Goal: Task Accomplishment & Management: Use online tool/utility

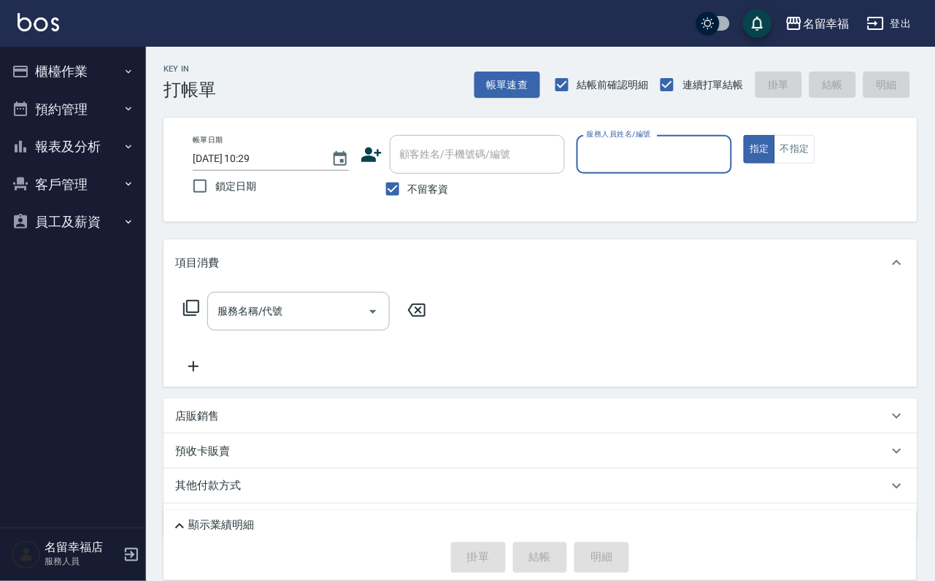
click at [90, 164] on button "報表及分析" at bounding box center [73, 147] width 134 height 38
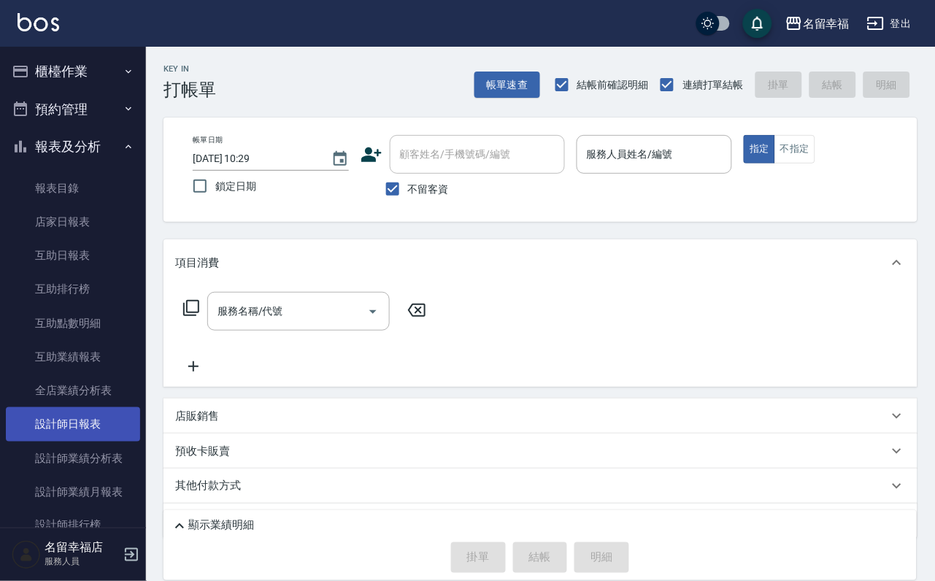
click at [88, 441] on link "設計師日報表" at bounding box center [73, 424] width 134 height 34
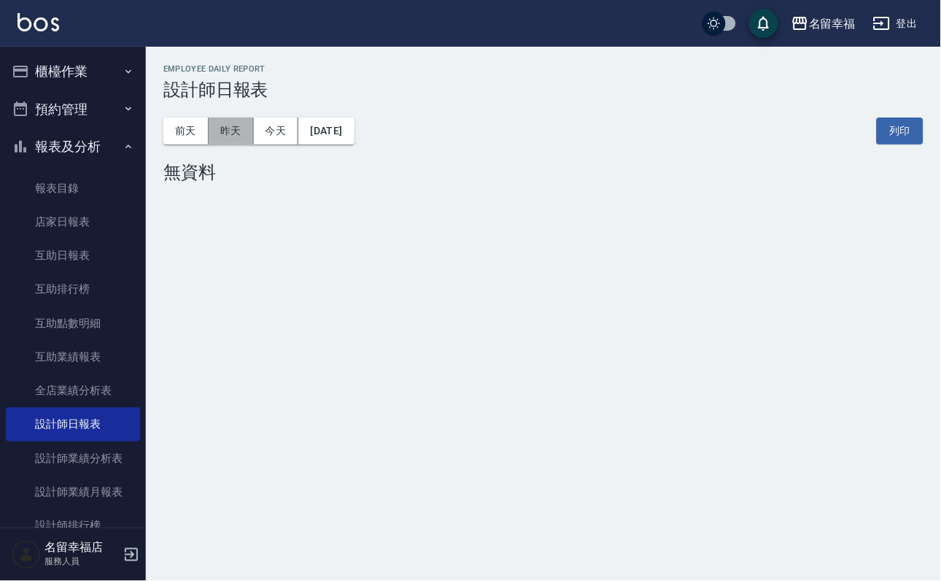
click at [252, 136] on button "昨天" at bounding box center [231, 130] width 45 height 27
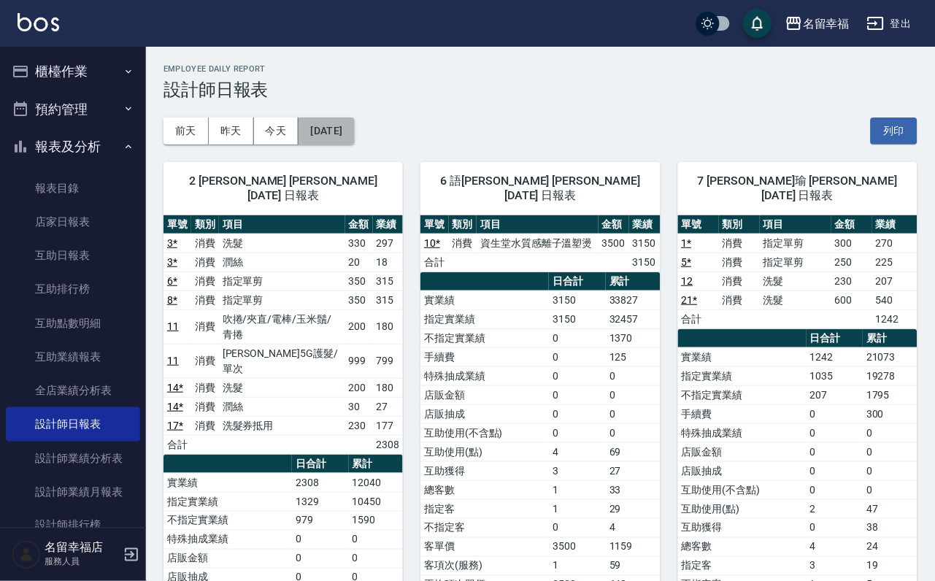
click at [352, 126] on button "[DATE]" at bounding box center [325, 130] width 55 height 27
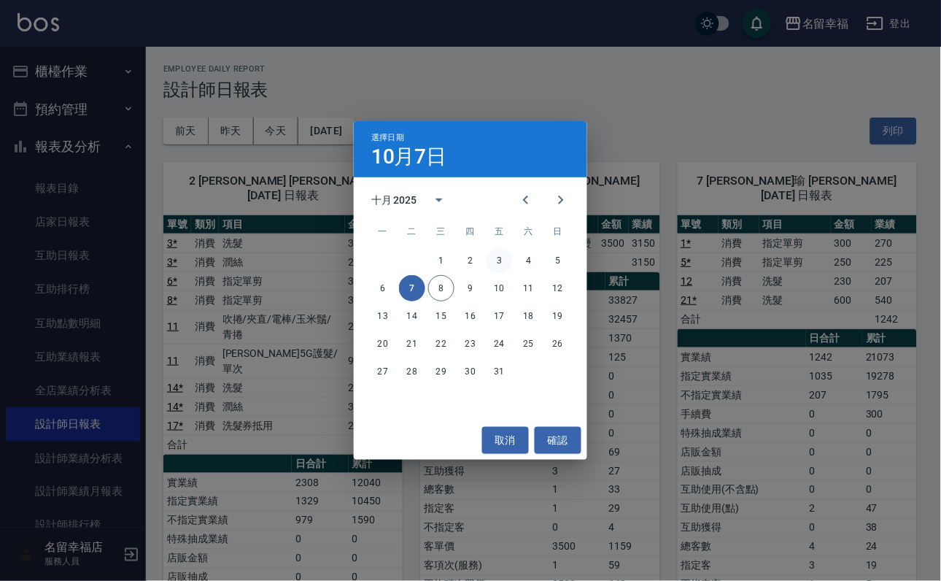
click at [510, 261] on button "3" at bounding box center [500, 260] width 26 height 26
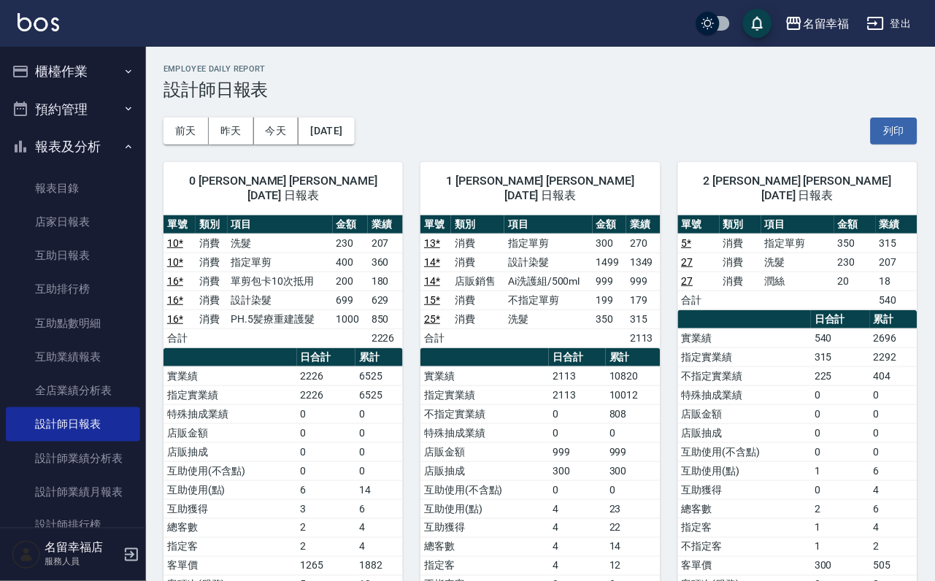
click at [61, 69] on button "櫃檯作業" at bounding box center [73, 72] width 134 height 38
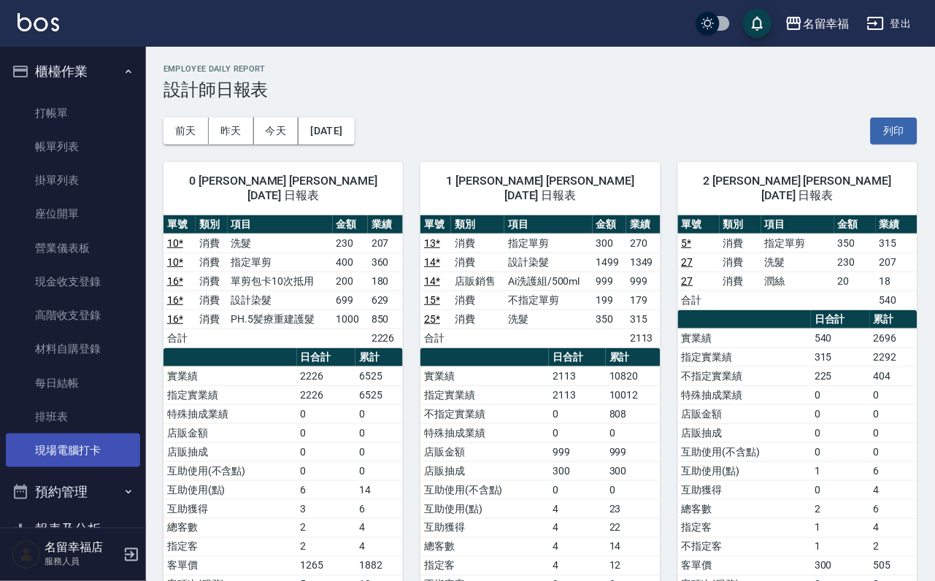
click at [101, 467] on link "現場電腦打卡" at bounding box center [73, 450] width 134 height 34
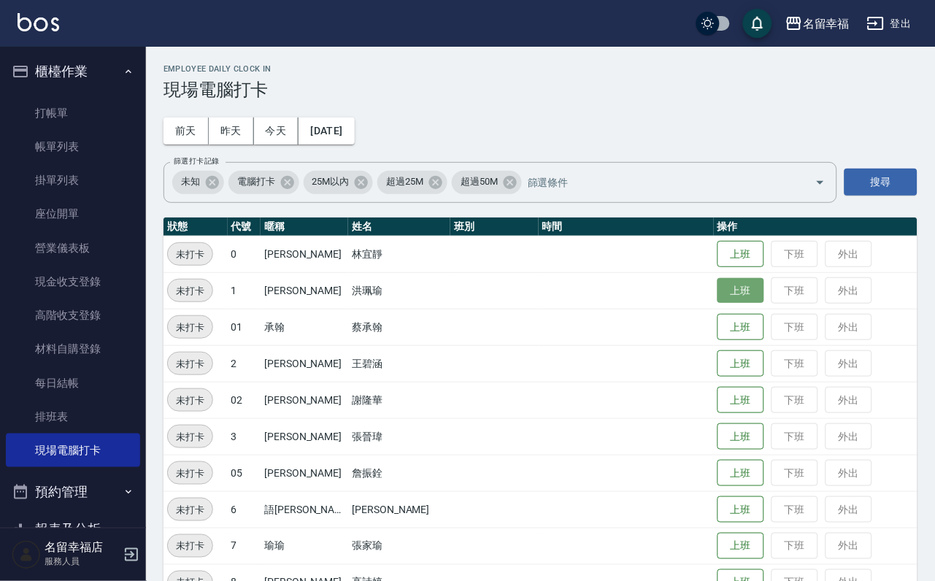
click at [718, 290] on button "上班" at bounding box center [740, 291] width 47 height 26
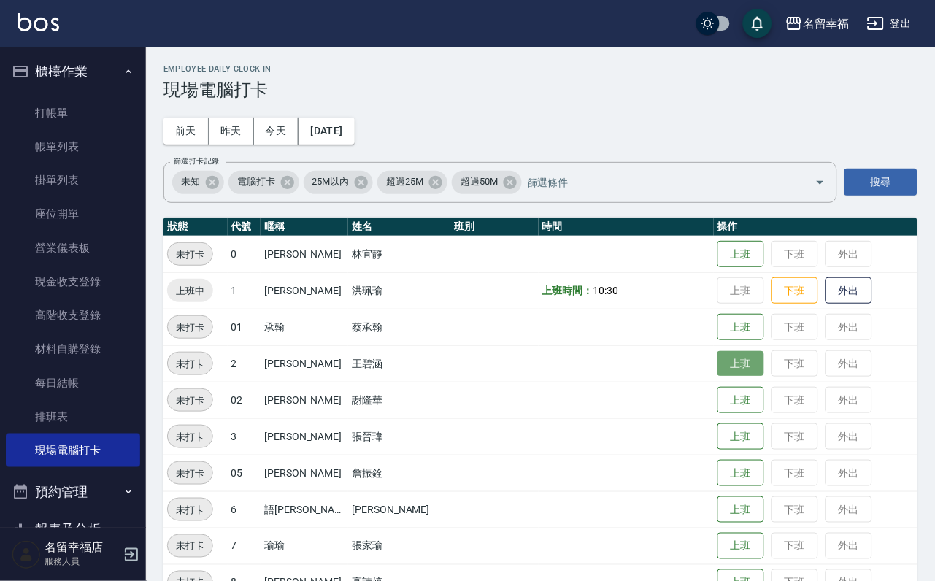
click at [717, 377] on button "上班" at bounding box center [740, 364] width 47 height 26
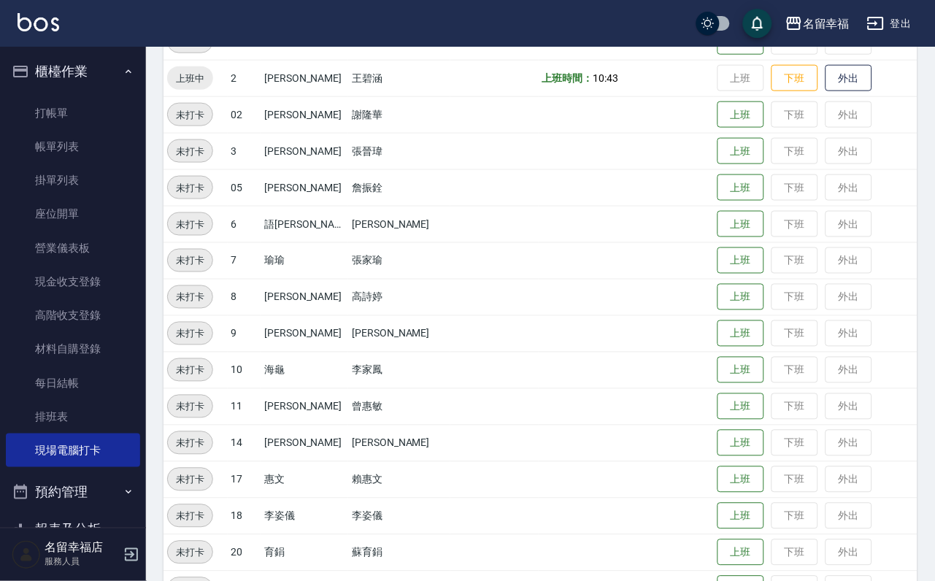
scroll to position [478, 0]
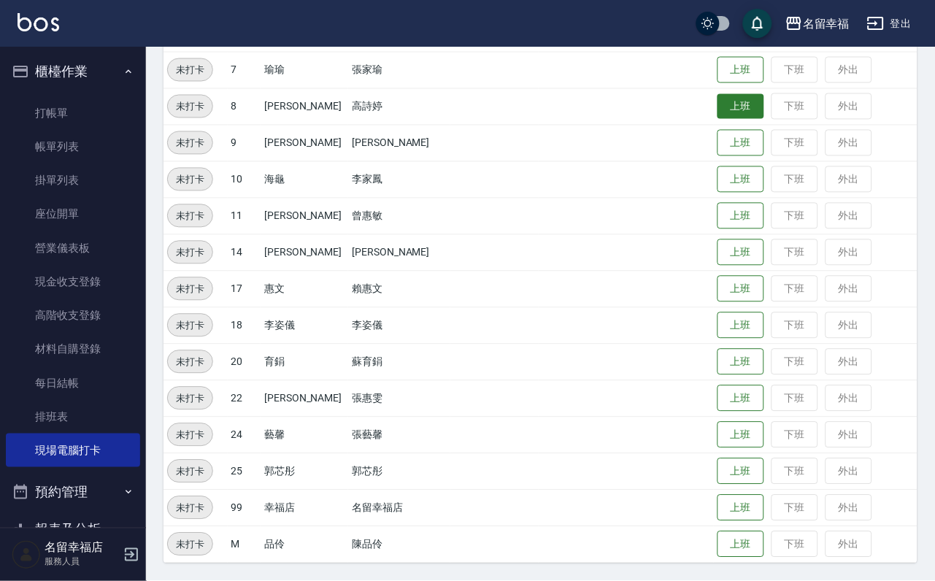
click at [733, 99] on button "上班" at bounding box center [740, 107] width 47 height 26
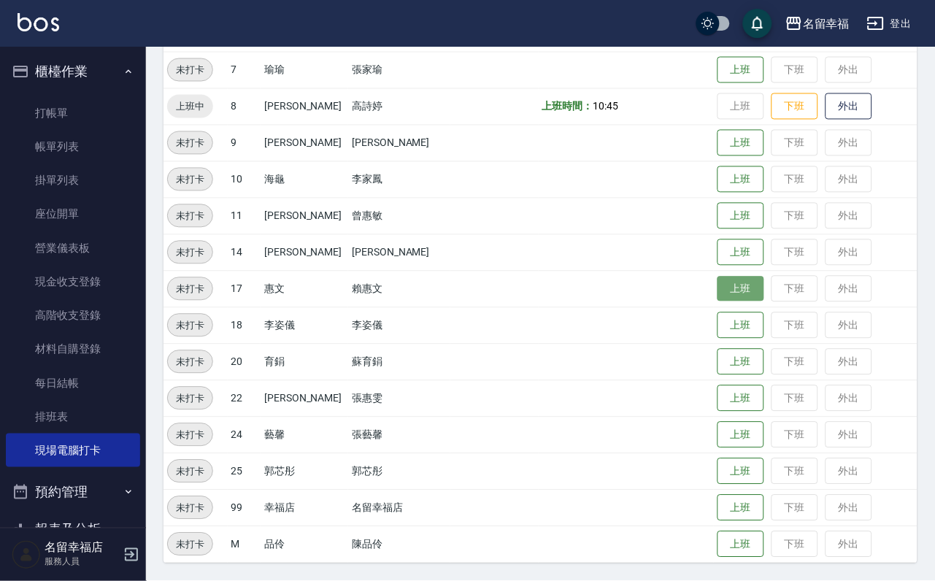
click at [747, 287] on button "上班" at bounding box center [740, 290] width 47 height 26
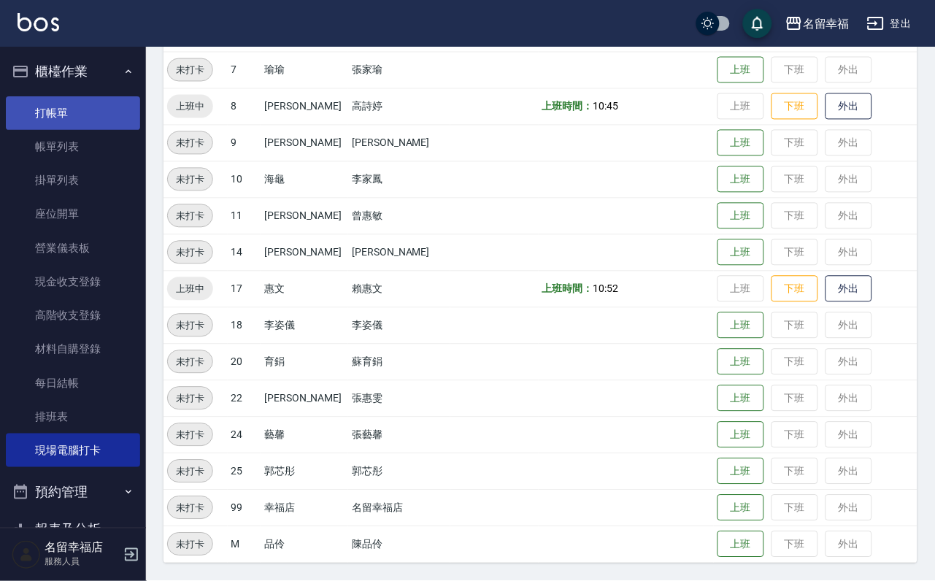
click at [38, 119] on link "打帳單" at bounding box center [73, 113] width 134 height 34
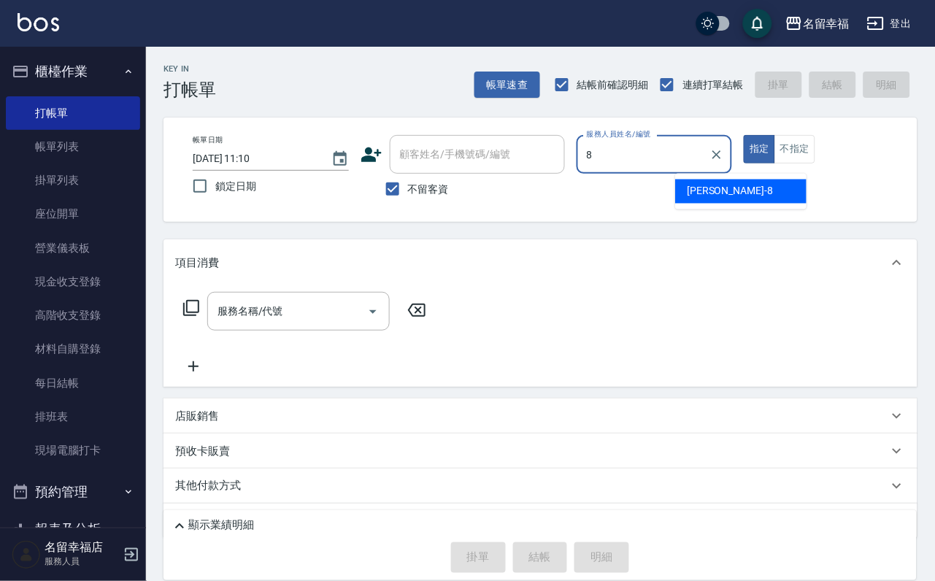
type input "[PERSON_NAME]-8"
type button "true"
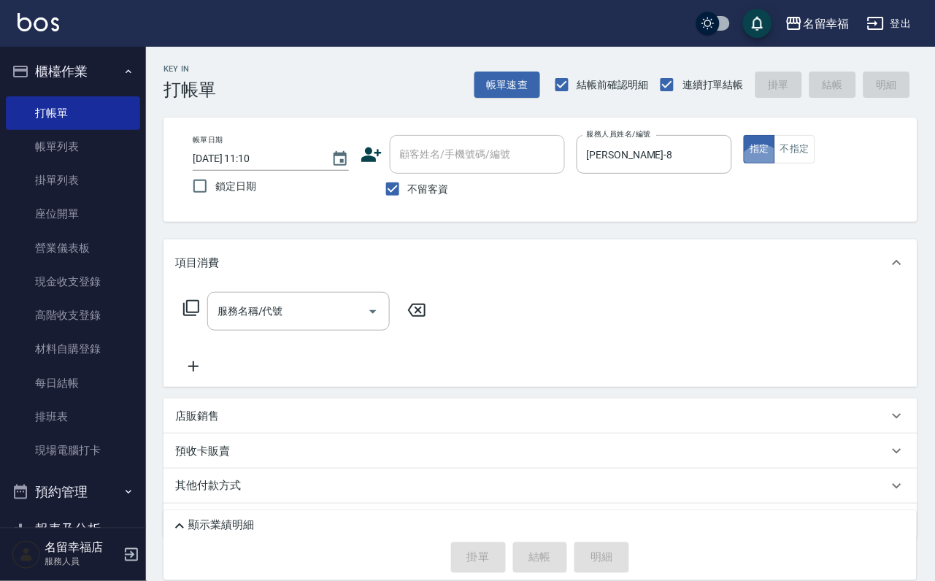
click at [904, 182] on div "帳單日期 [DATE] 11:10 鎖定日期 顧客姓名/手機號碼/編號 顧客姓名/手機號碼/編號 不留客資 服務人員姓名/編號 [PERSON_NAME]-8…" at bounding box center [540, 169] width 754 height 104
click at [815, 163] on button "不指定" at bounding box center [794, 149] width 41 height 28
click at [277, 324] on input "服務名稱/代號" at bounding box center [287, 311] width 147 height 26
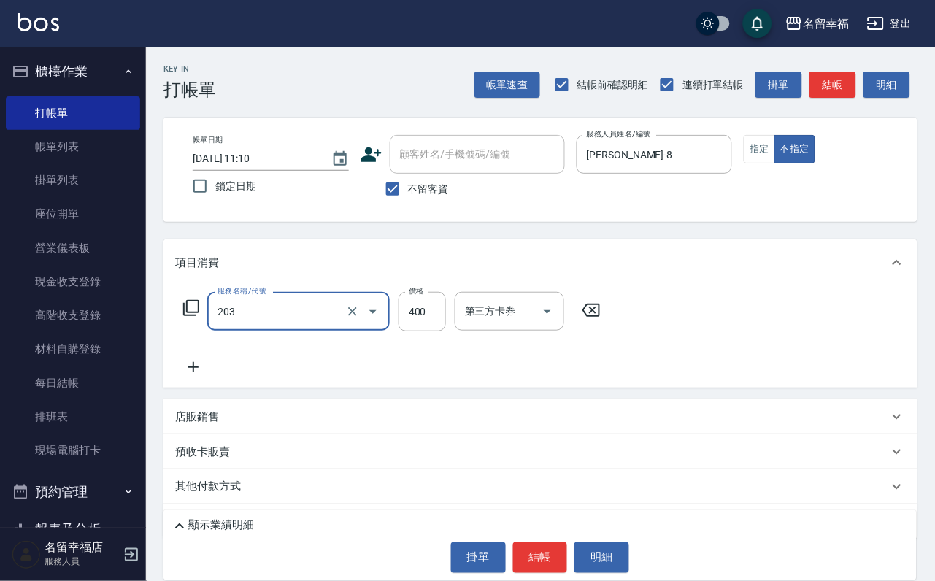
type input "指定單剪(203)"
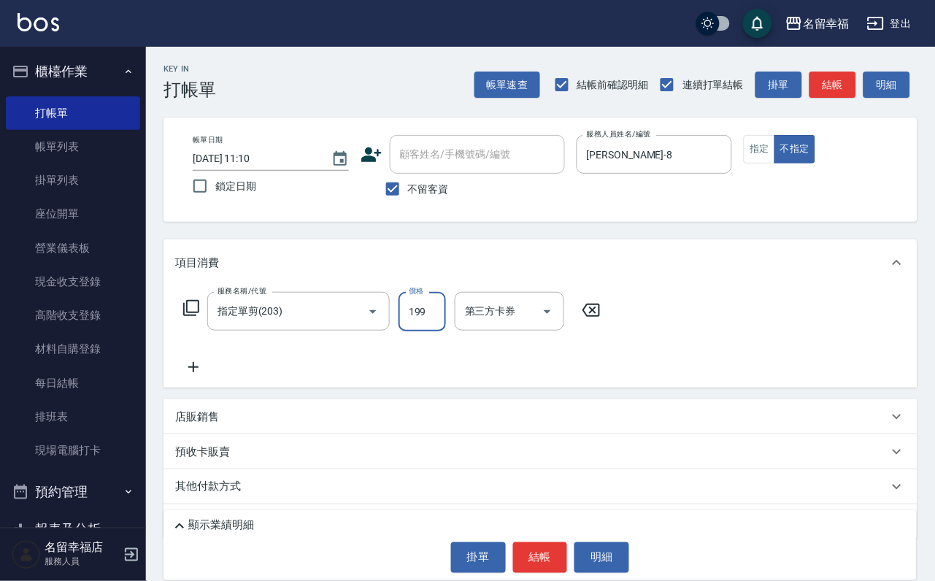
type input "199"
click at [687, 286] on div "項目消費" at bounding box center [540, 262] width 754 height 47
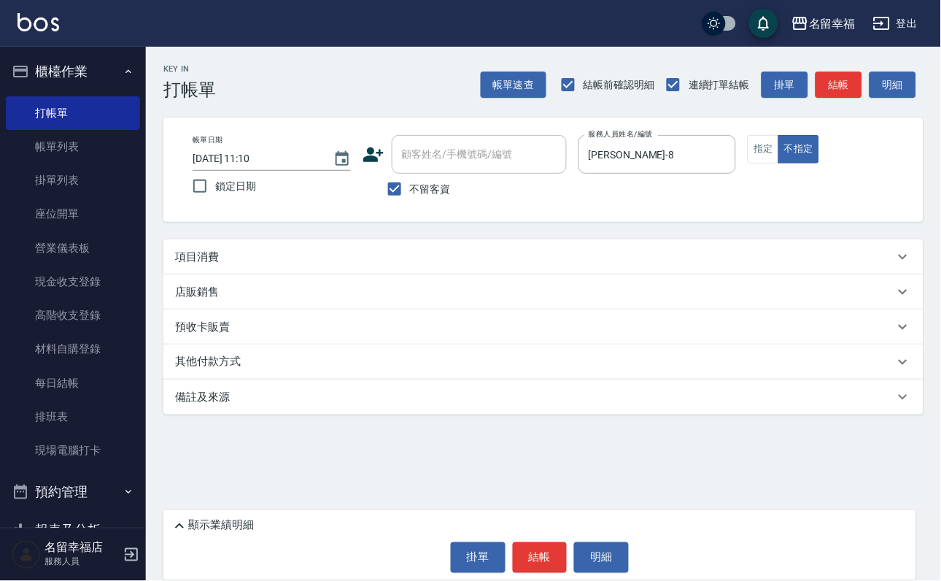
click at [490, 296] on div "店販銷售" at bounding box center [535, 292] width 720 height 15
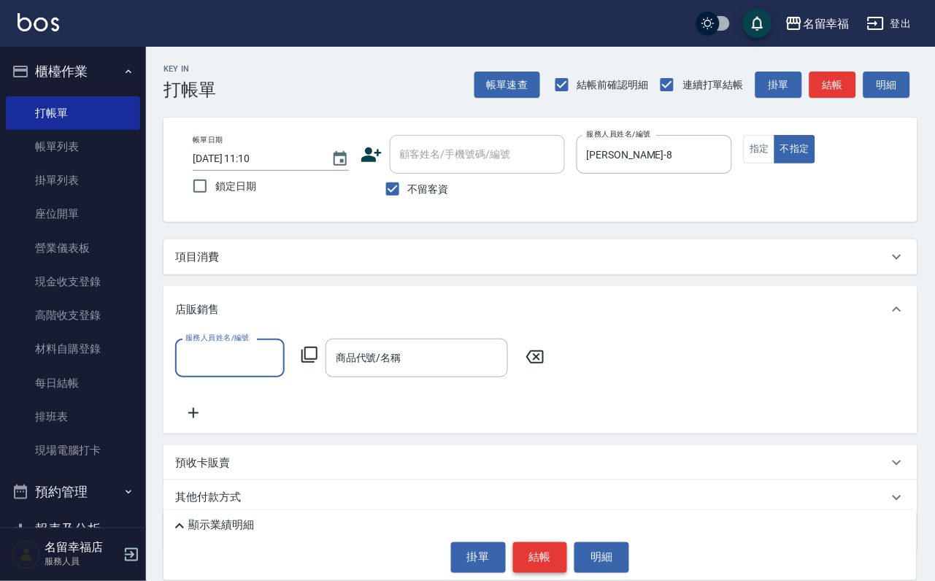
click at [528, 545] on button "結帳" at bounding box center [540, 557] width 55 height 31
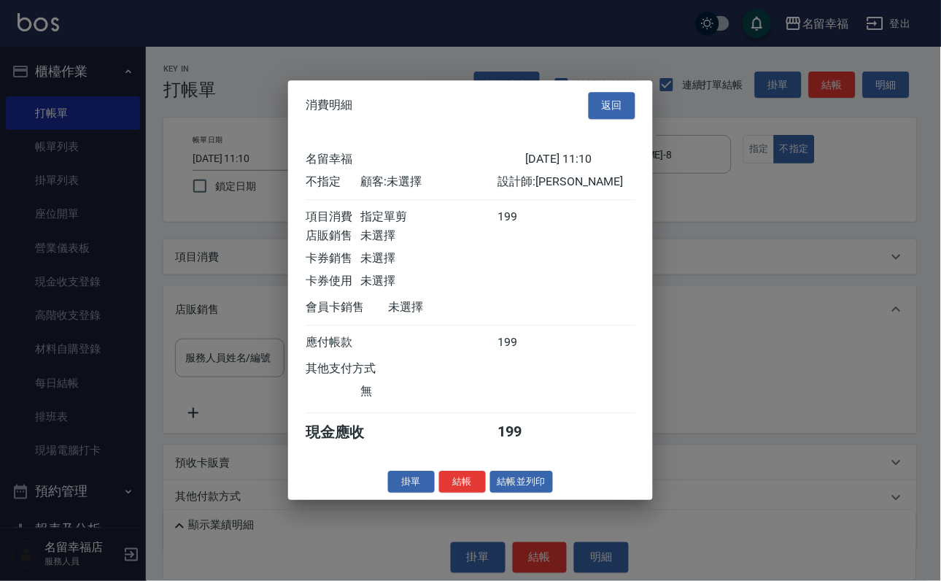
click at [155, 441] on div at bounding box center [470, 290] width 941 height 581
click at [198, 417] on div at bounding box center [470, 290] width 941 height 581
click at [600, 92] on button "返回" at bounding box center [612, 105] width 47 height 27
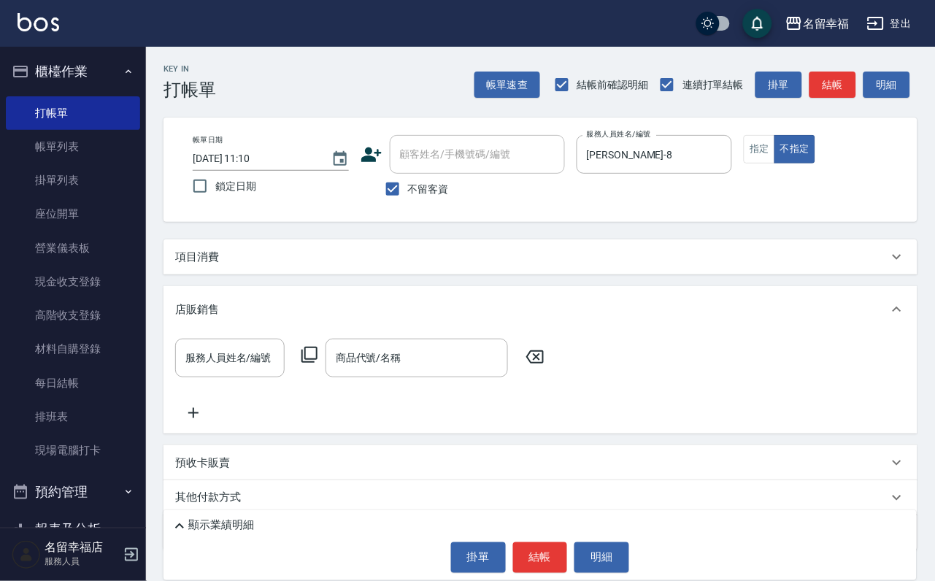
click at [387, 265] on div "項目消費" at bounding box center [531, 257] width 713 height 15
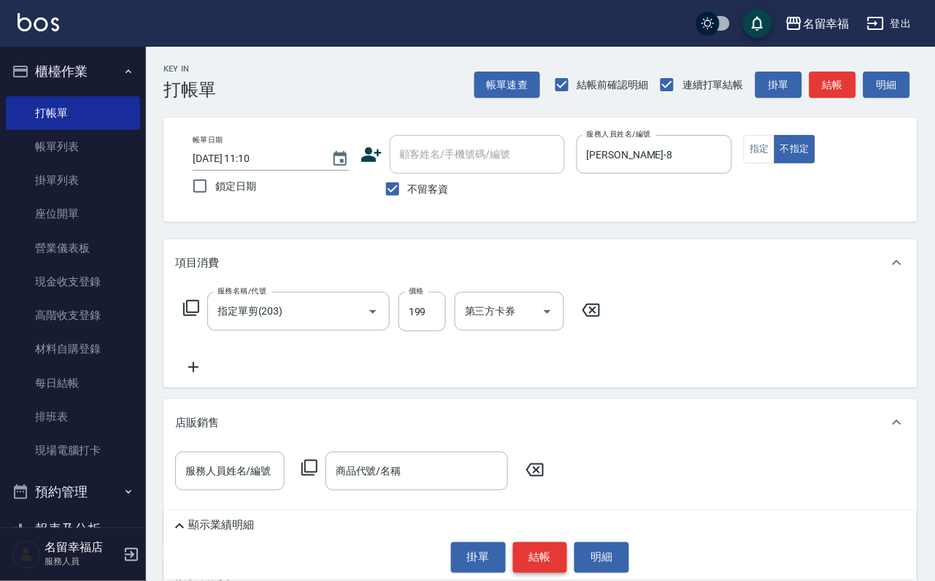
click at [547, 562] on button "結帳" at bounding box center [540, 557] width 55 height 31
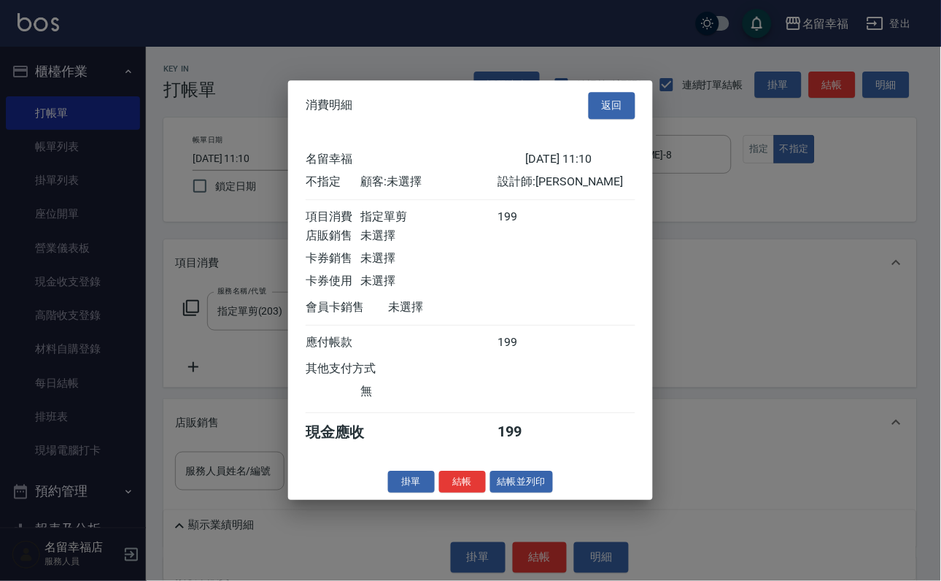
scroll to position [207, 0]
click at [439, 493] on button "結帳" at bounding box center [462, 482] width 47 height 23
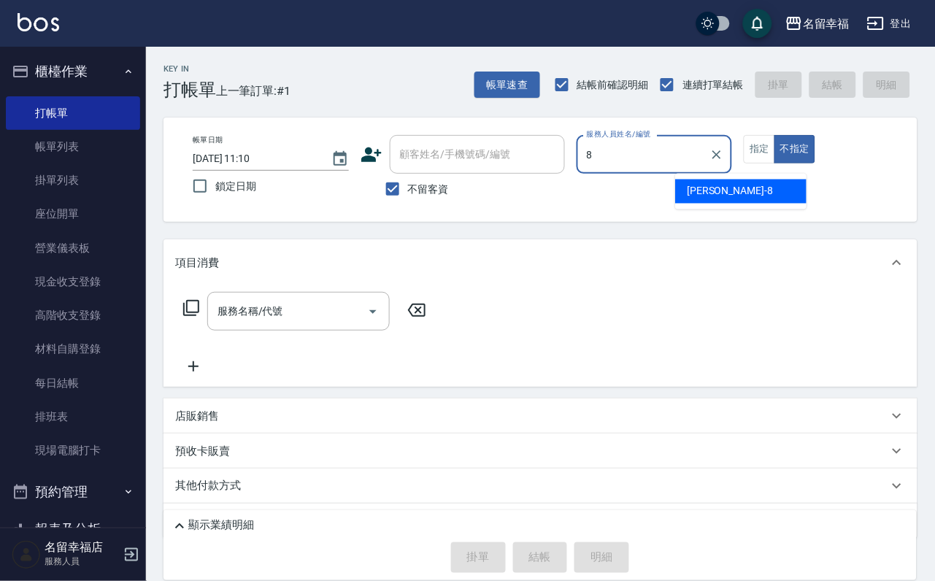
type input "[PERSON_NAME]-8"
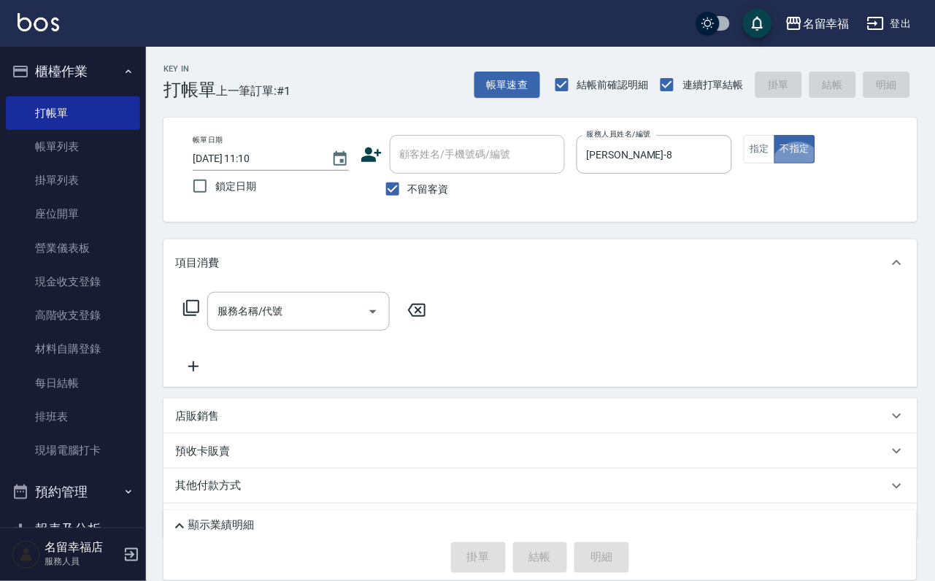
type button "false"
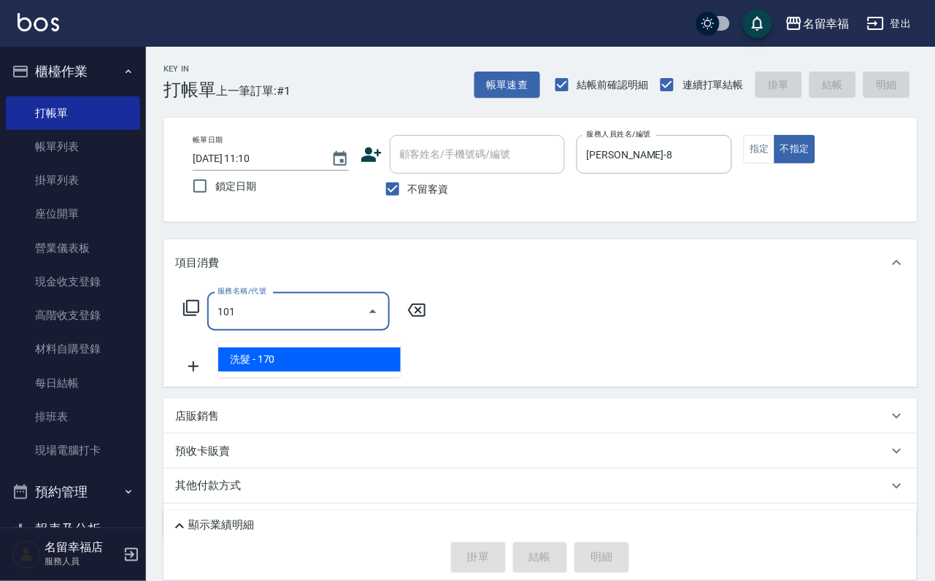
type input "洗髮(101)"
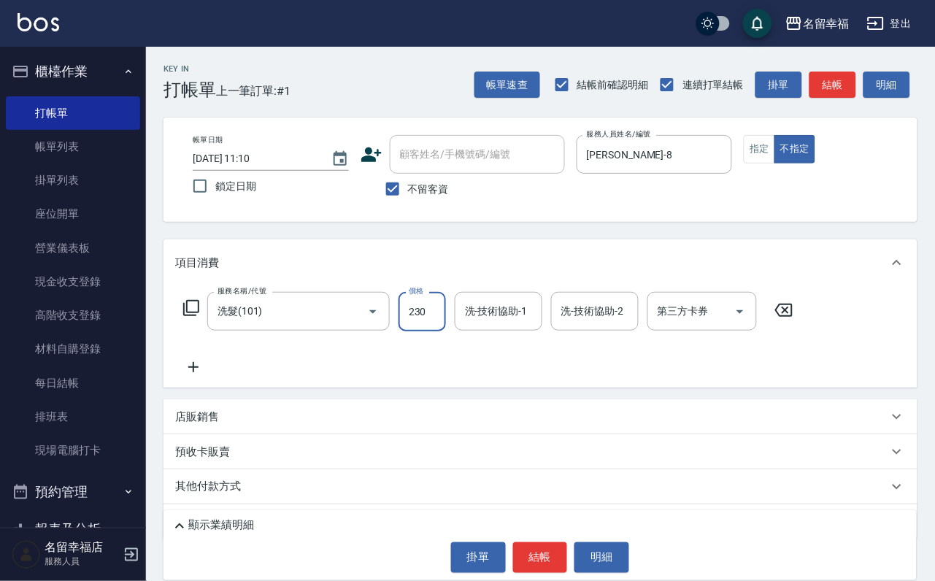
type input "230"
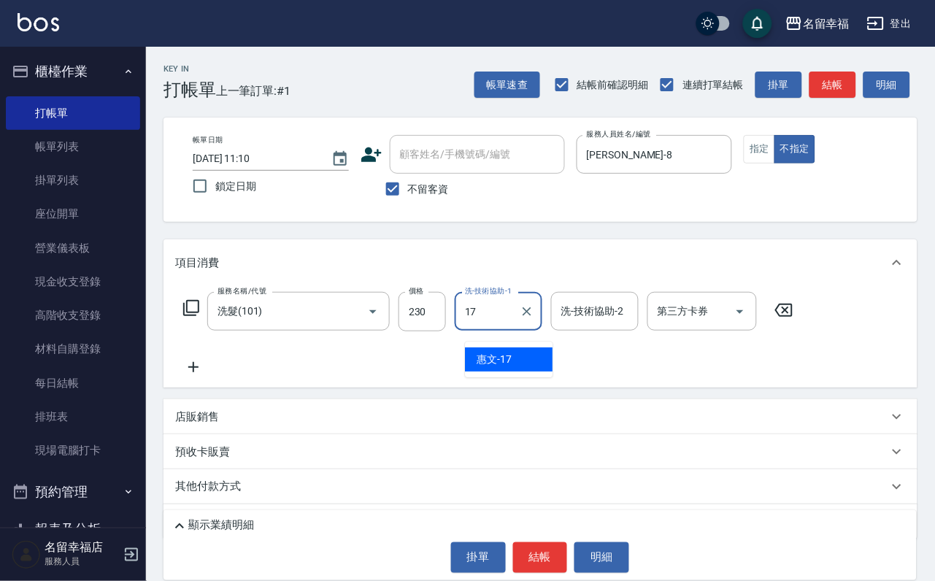
type input "惠文-17"
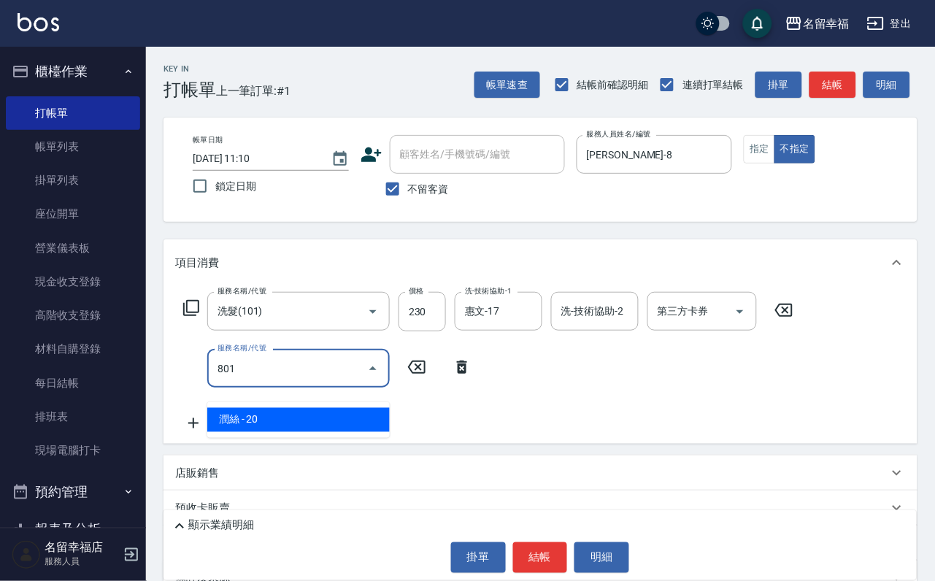
type input "潤絲(801)"
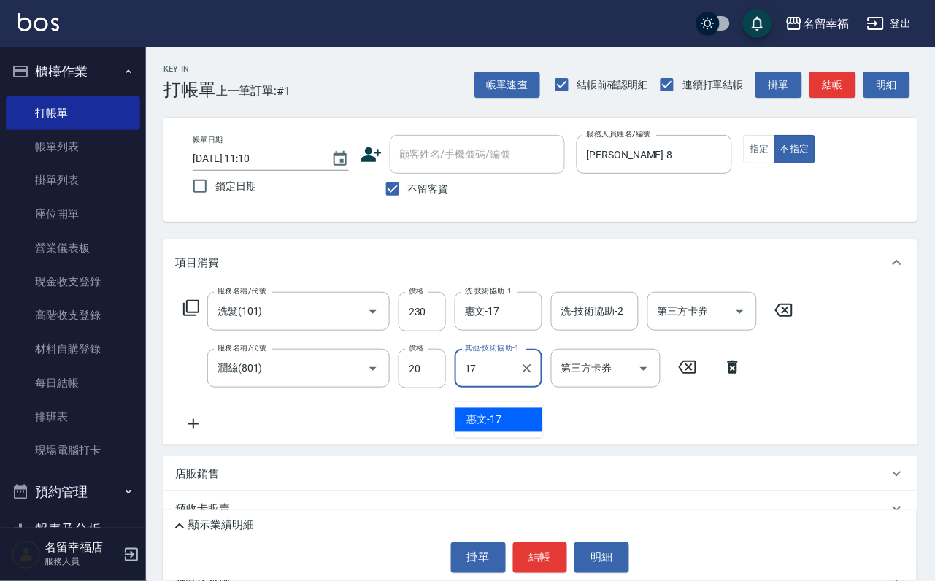
type input "惠文-17"
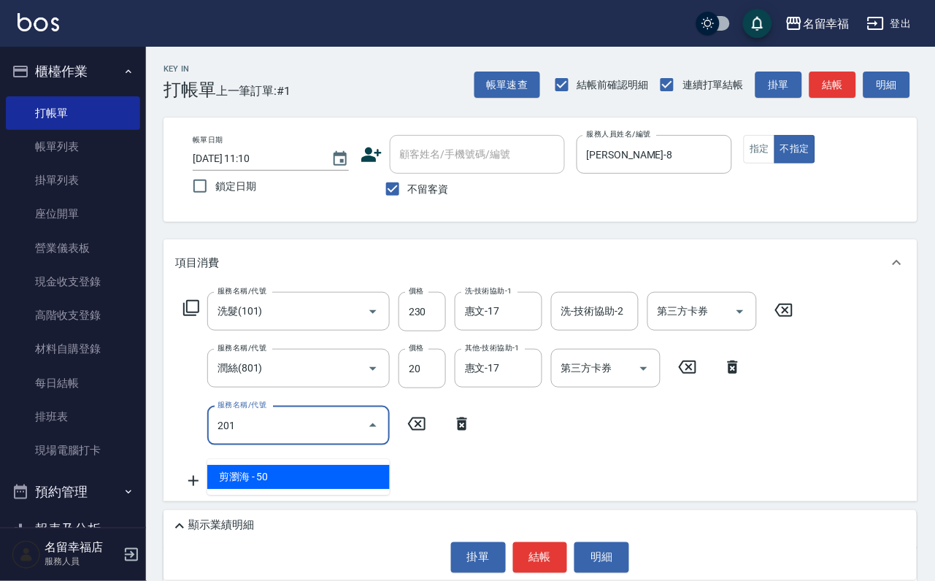
type input "剪瀏海(201)"
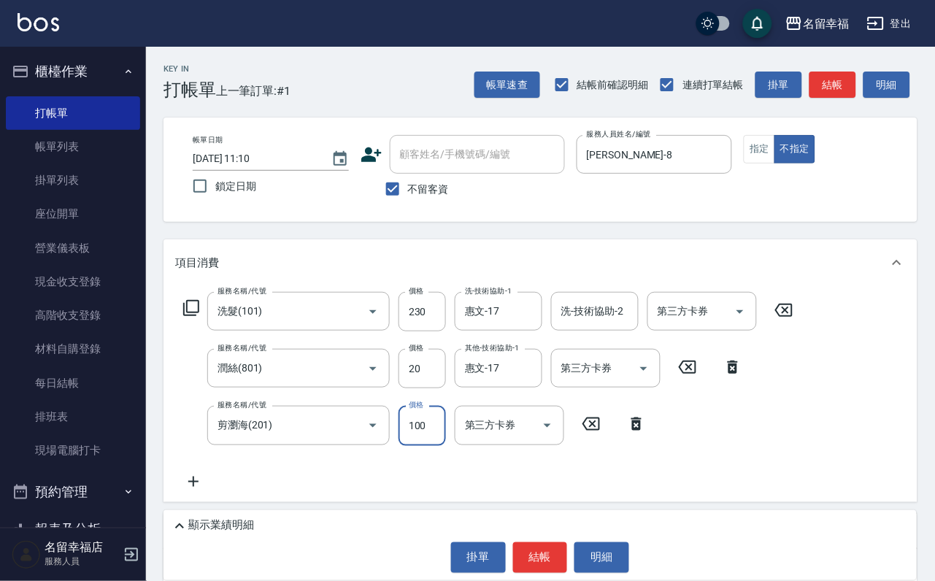
type input "100"
click at [561, 555] on button "結帳" at bounding box center [540, 557] width 55 height 31
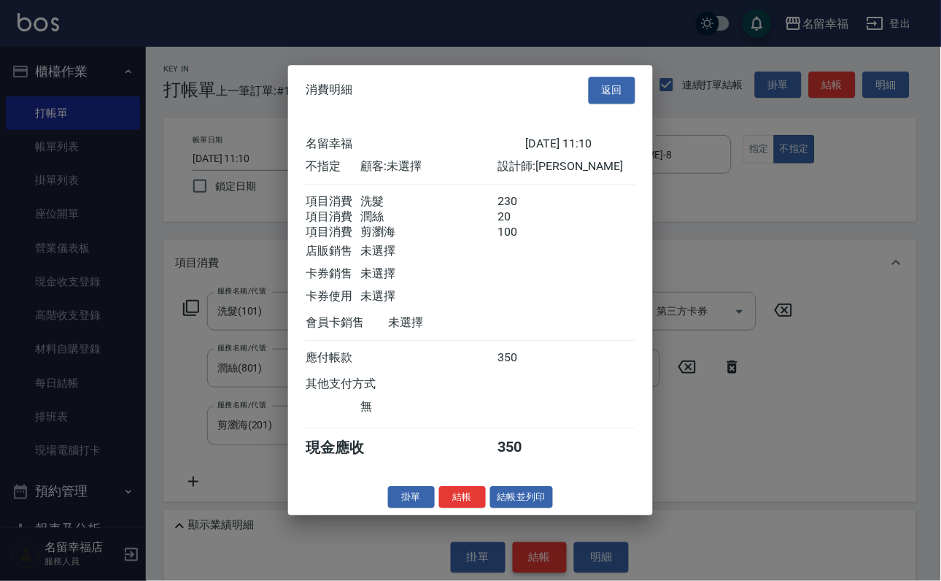
scroll to position [317, 0]
click at [515, 509] on button "結帳並列印" at bounding box center [521, 497] width 63 height 23
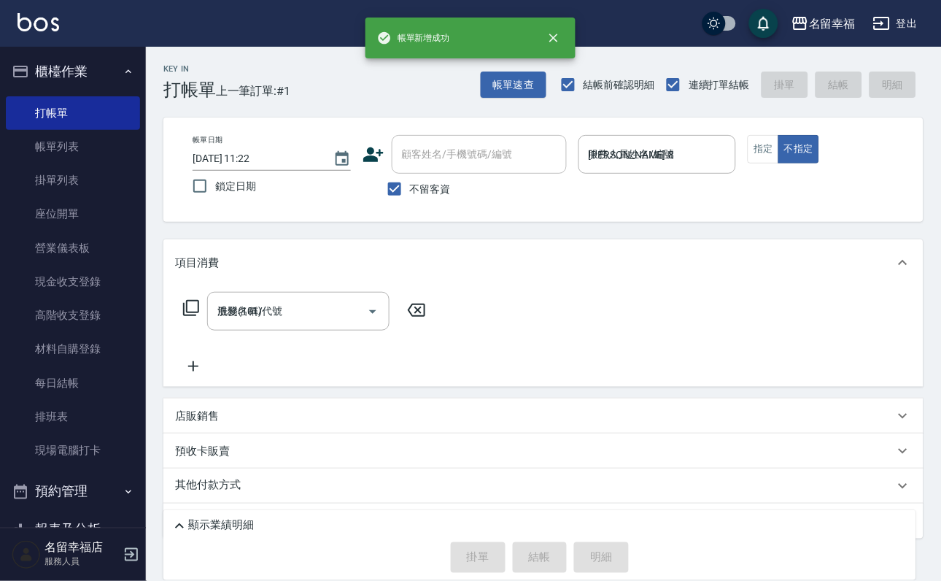
type input "[DATE] 11:22"
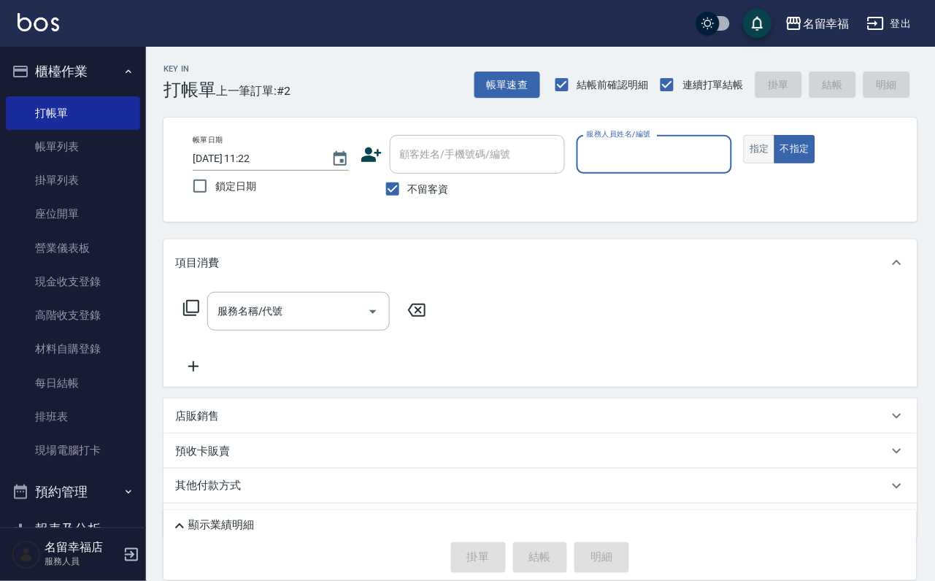
click at [775, 163] on button "指定" at bounding box center [759, 149] width 31 height 28
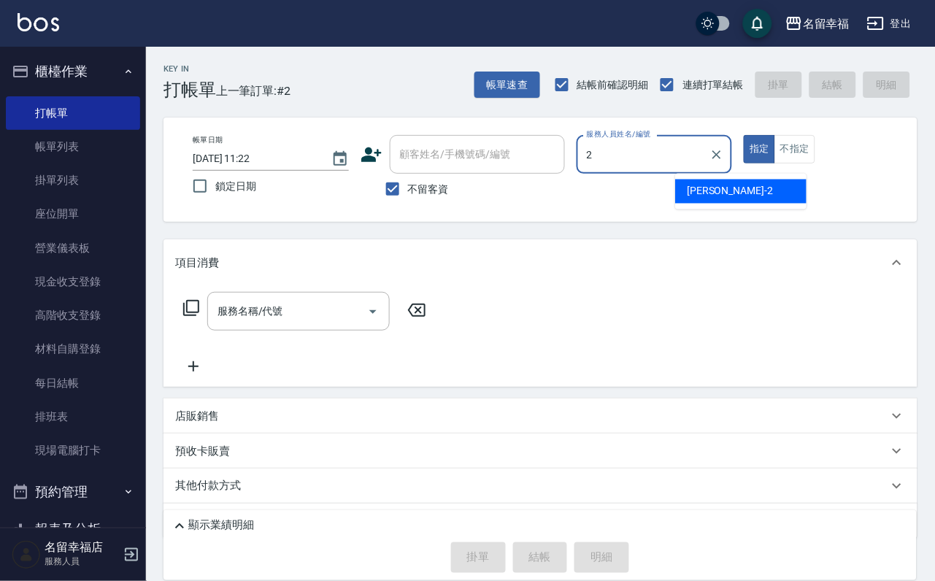
type input "[PERSON_NAME]-2"
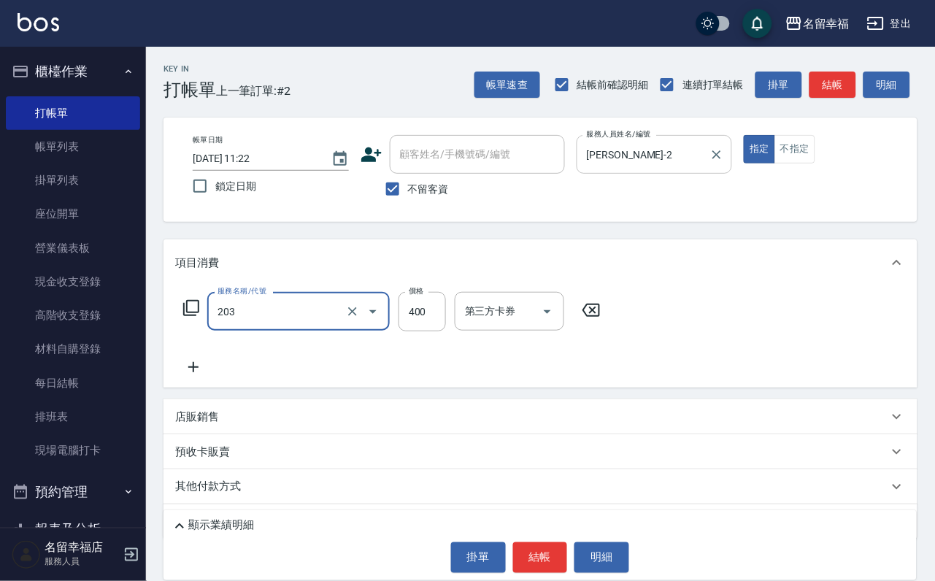
type input "指定單剪(203)"
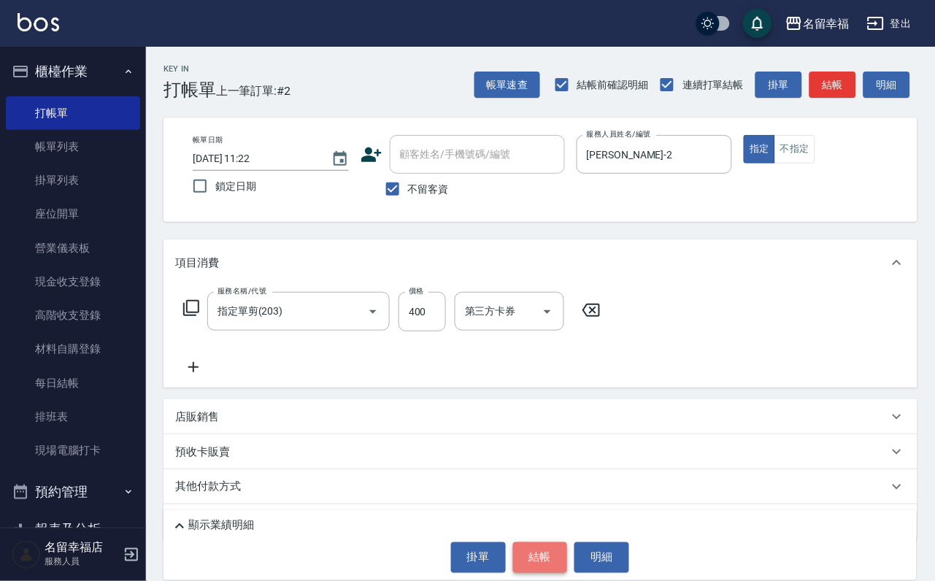
click at [550, 563] on button "結帳" at bounding box center [540, 557] width 55 height 31
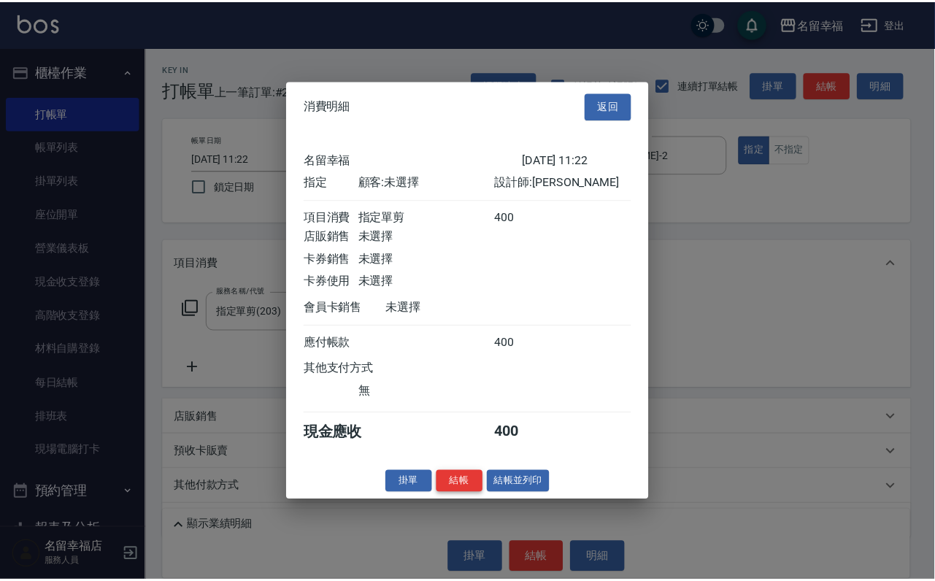
scroll to position [180, 0]
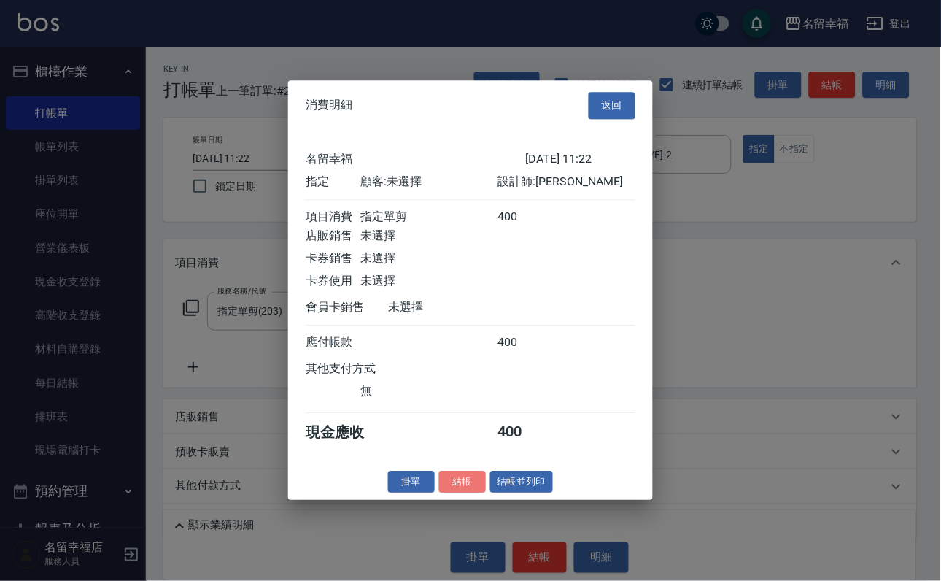
click at [454, 493] on button "結帳" at bounding box center [462, 482] width 47 height 23
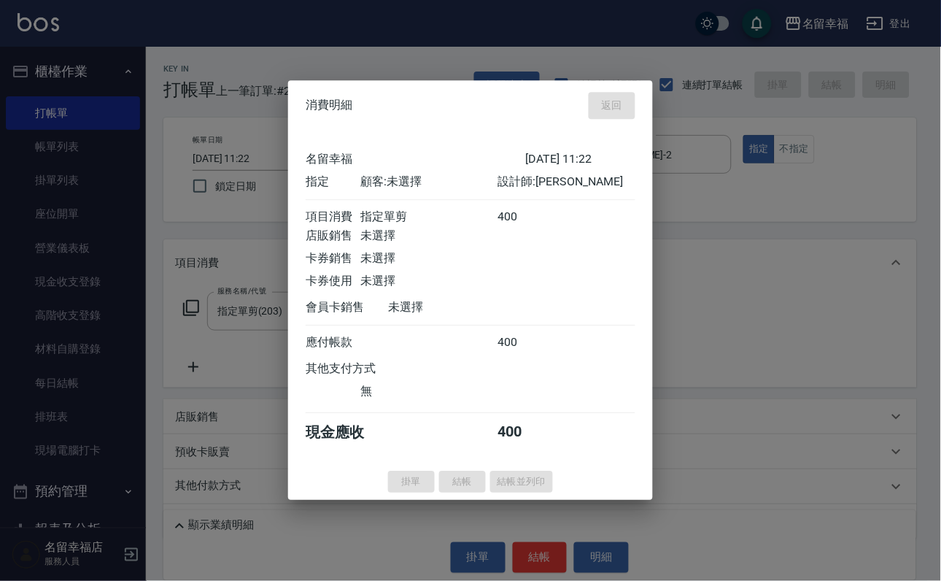
type input "[DATE] 11:48"
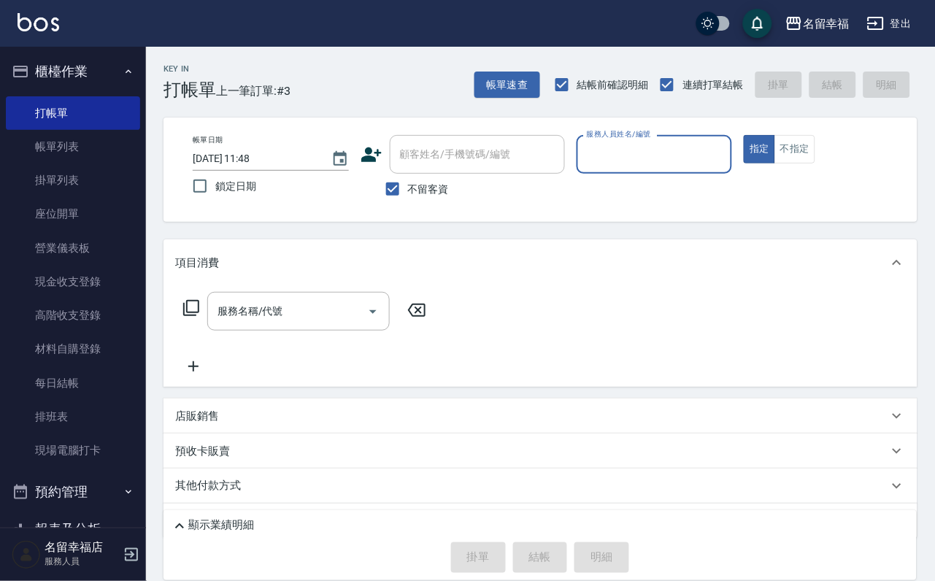
click at [200, 317] on icon at bounding box center [191, 308] width 18 height 18
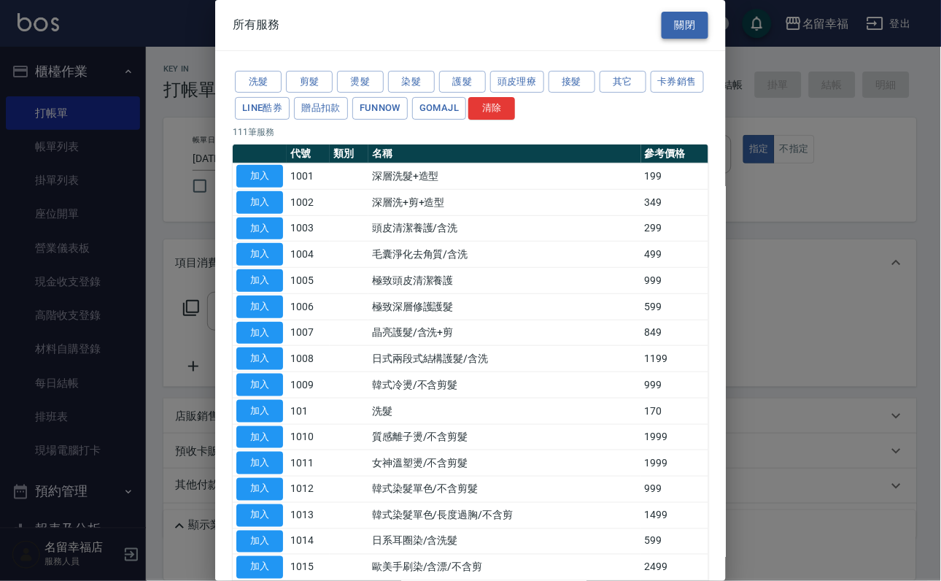
click at [687, 34] on button "關閉" at bounding box center [685, 25] width 47 height 27
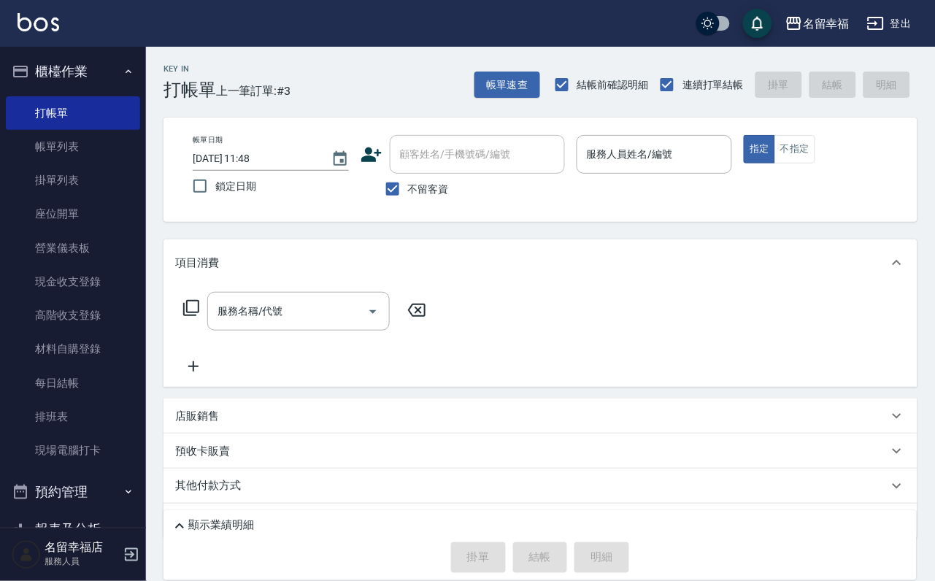
click at [185, 316] on icon at bounding box center [191, 308] width 16 height 16
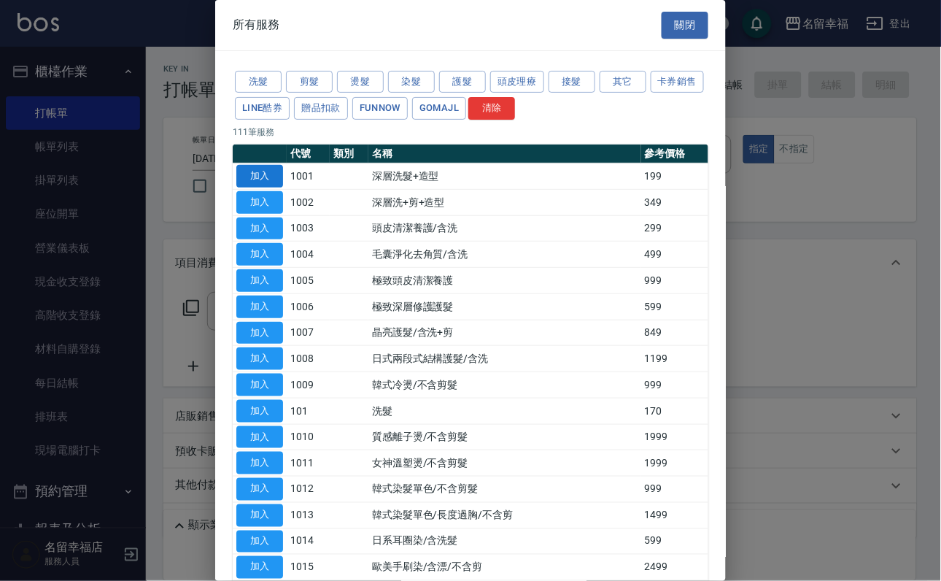
click at [258, 188] on button "加入" at bounding box center [259, 176] width 47 height 23
type input "深層洗髮+造型 (1001)"
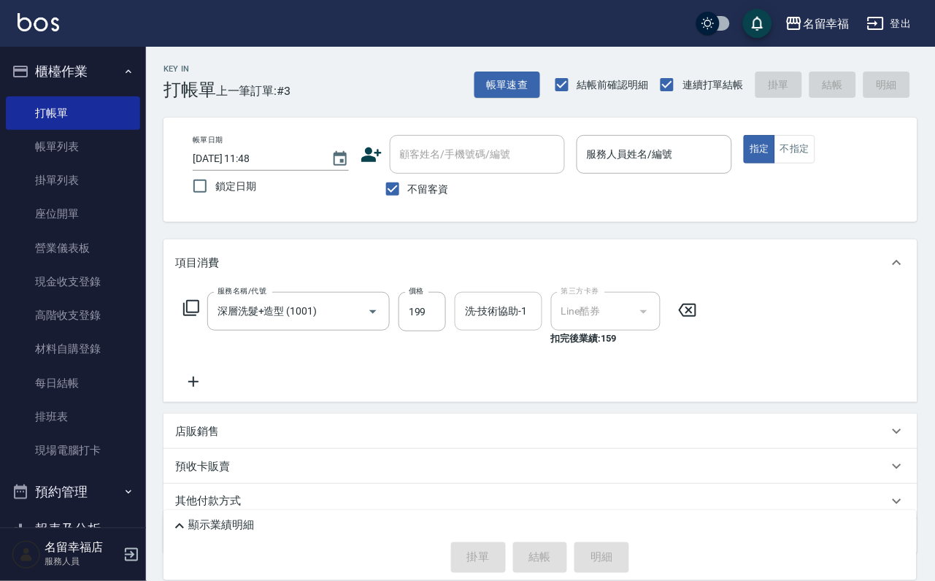
click at [506, 324] on input "洗-技術協助-1" at bounding box center [498, 311] width 74 height 26
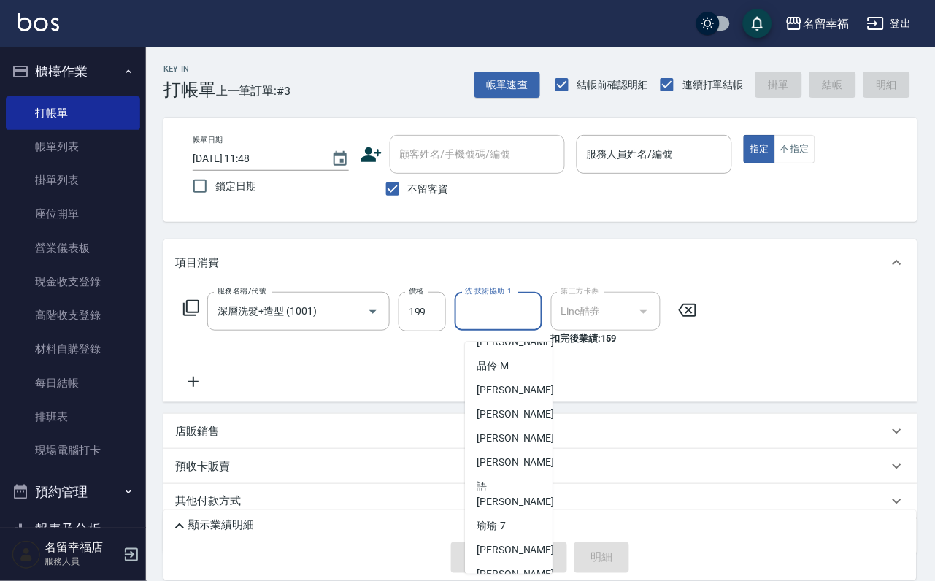
scroll to position [0, 0]
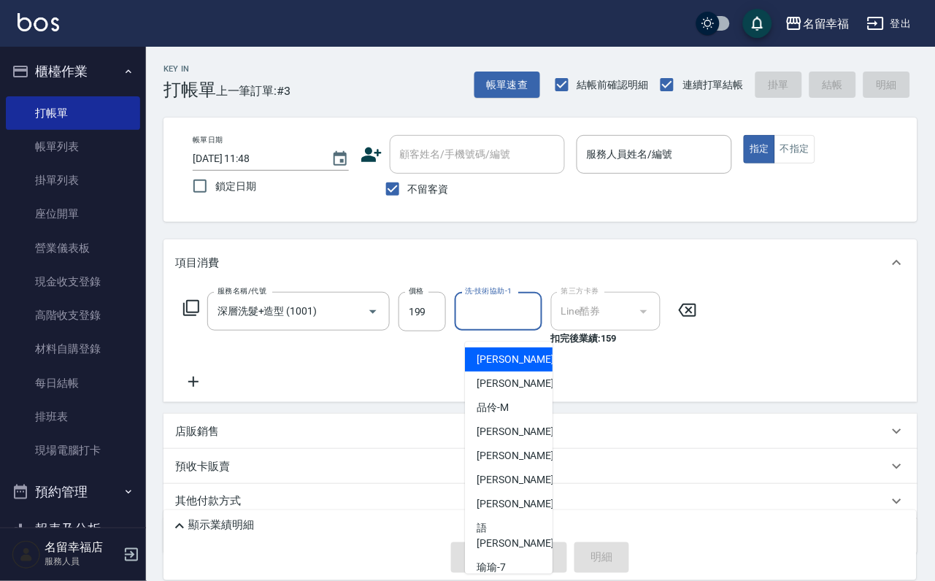
click at [698, 449] on div "店販銷售" at bounding box center [540, 431] width 754 height 35
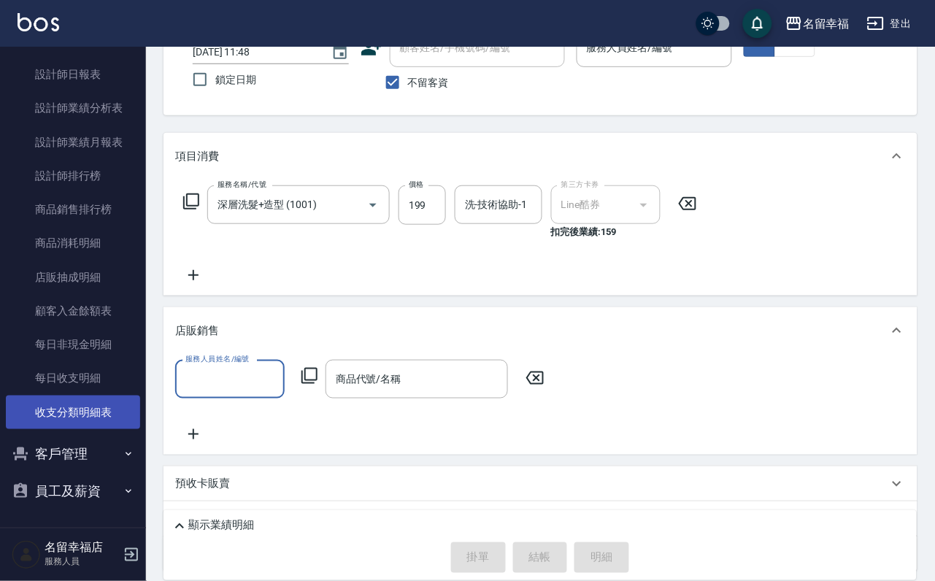
scroll to position [237, 0]
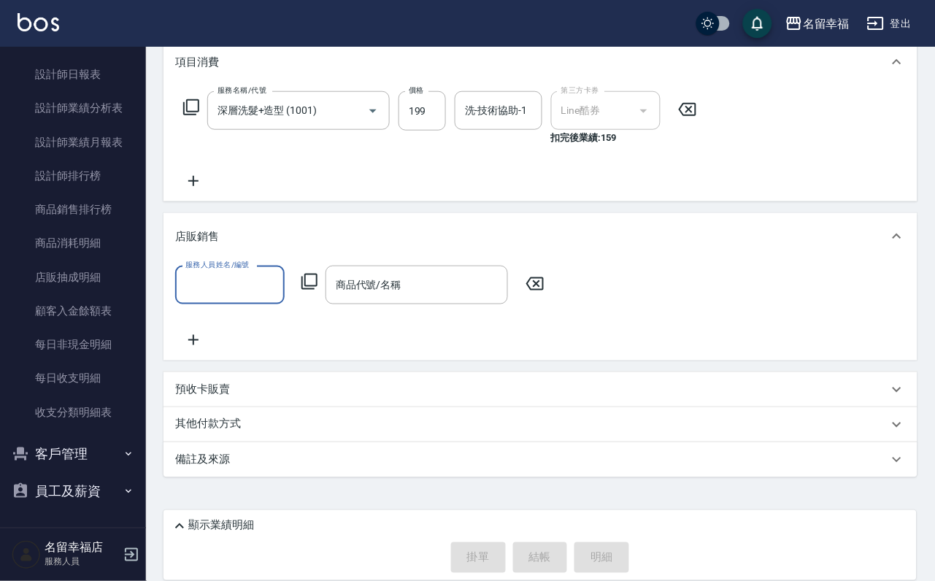
click at [70, 490] on button "員工及薪資" at bounding box center [73, 491] width 134 height 38
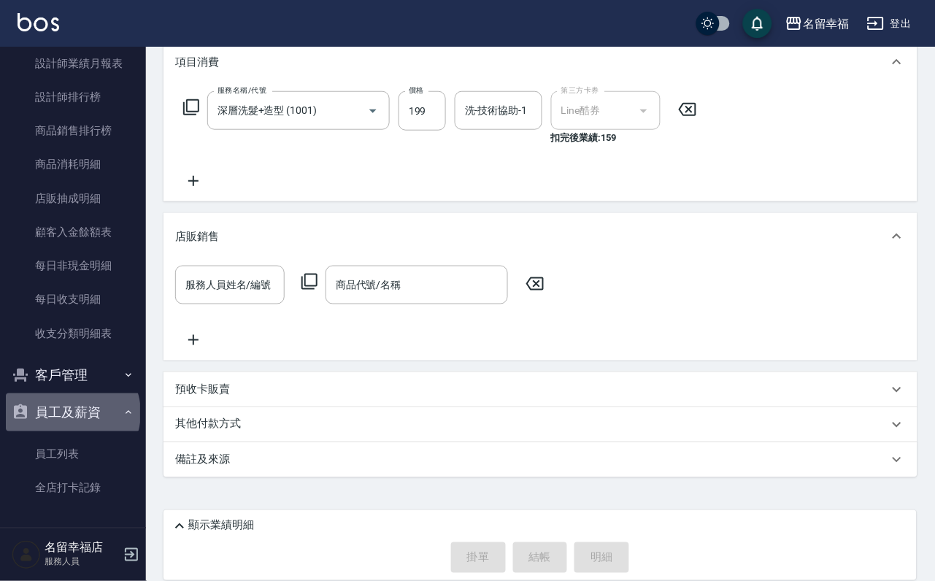
click at [71, 431] on button "員工及薪資" at bounding box center [73, 412] width 134 height 38
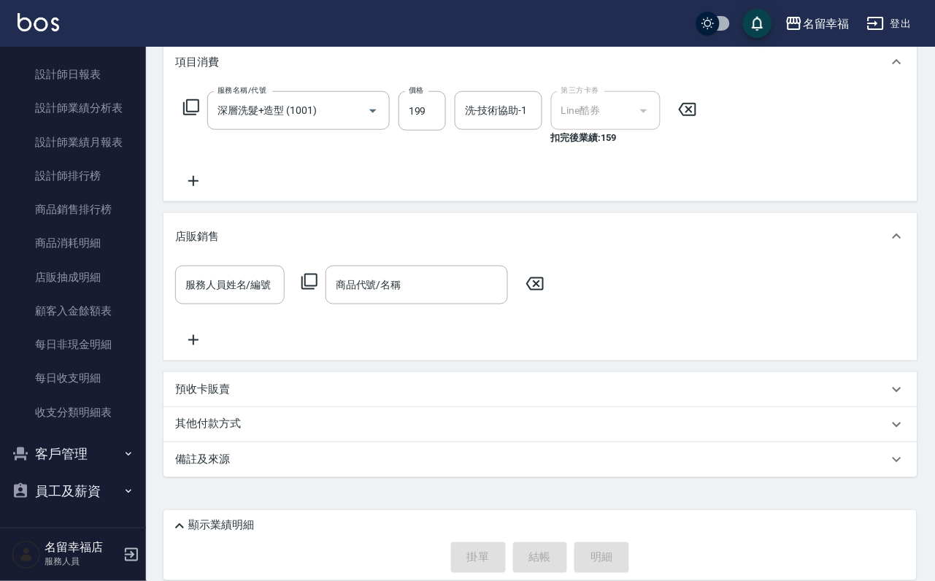
click at [106, 491] on button "員工及薪資" at bounding box center [73, 491] width 134 height 38
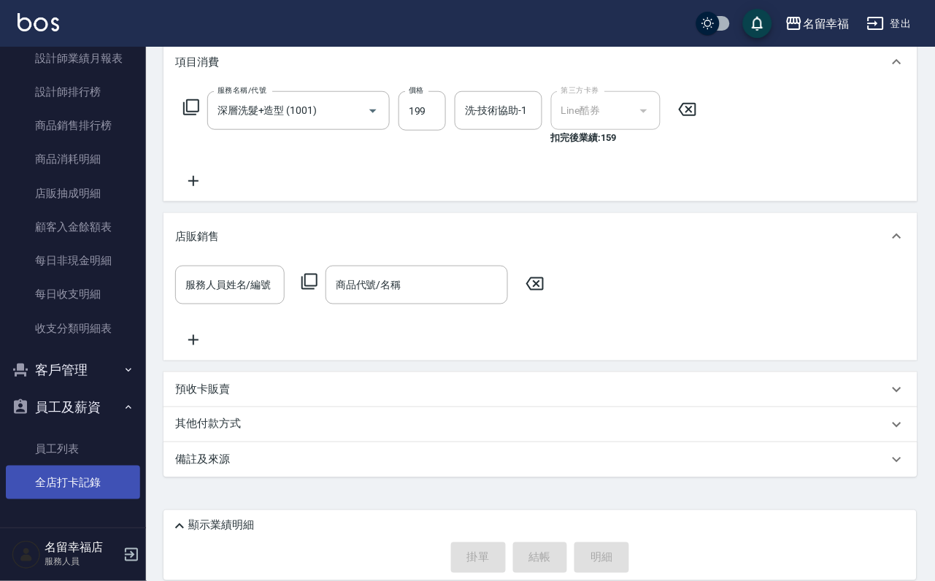
scroll to position [960, 0]
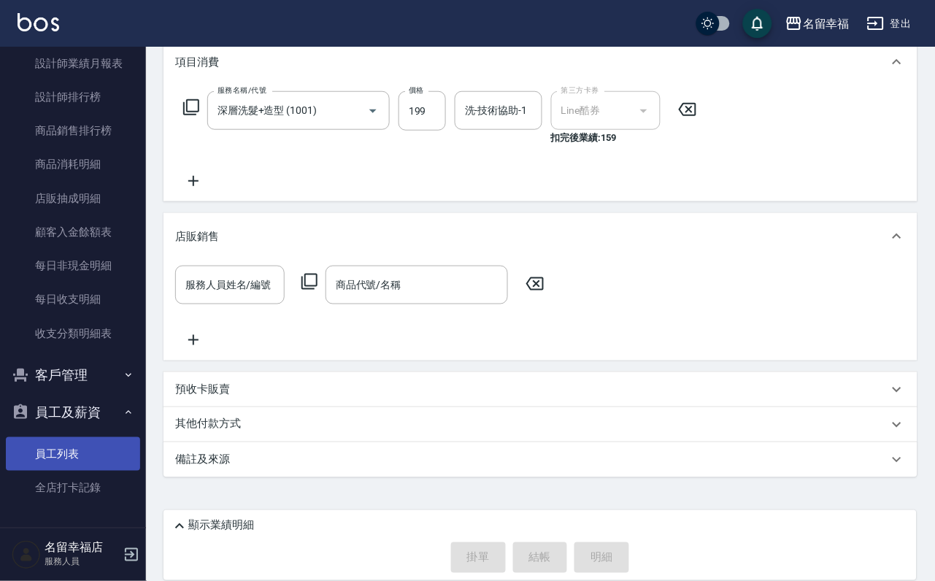
click at [88, 455] on link "員工列表" at bounding box center [73, 454] width 134 height 34
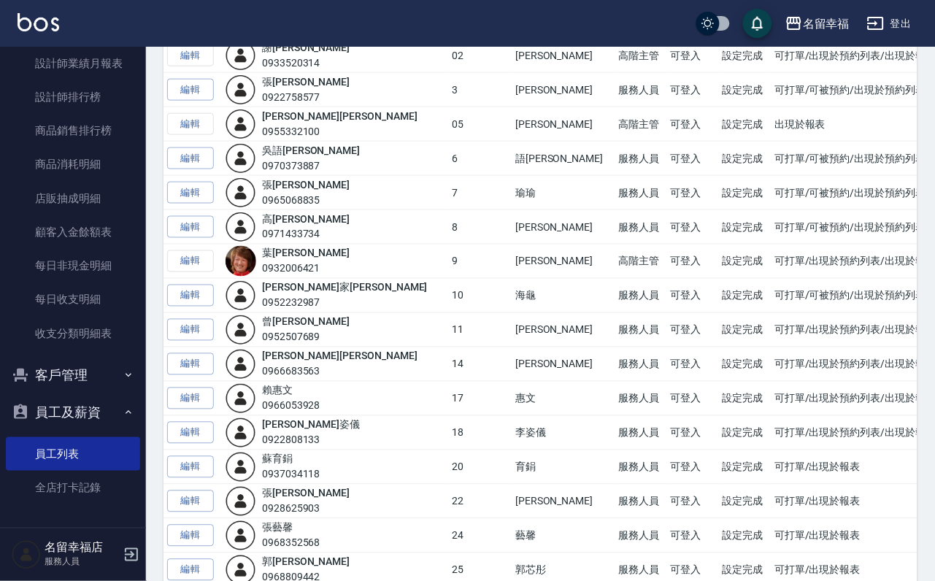
scroll to position [328, 0]
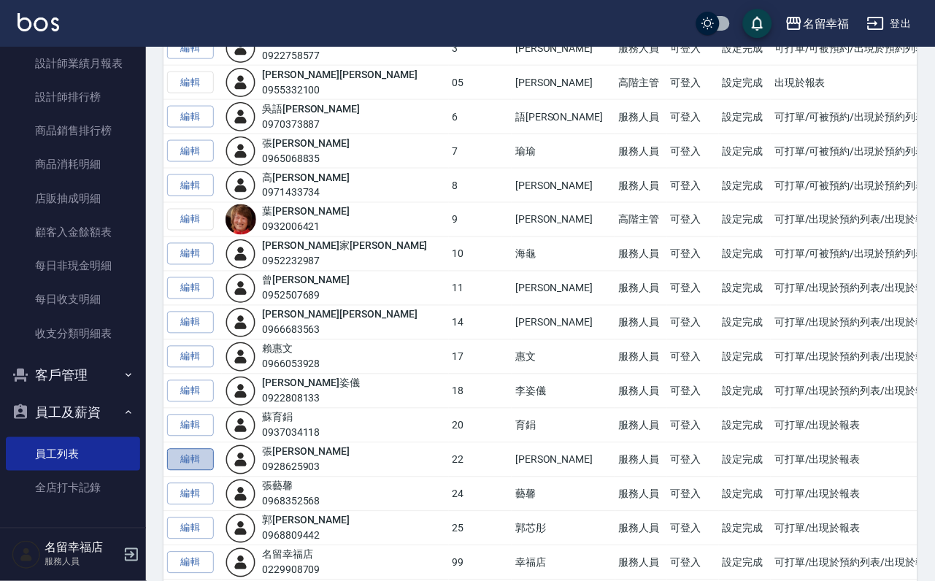
click at [201, 471] on link "編輯" at bounding box center [190, 460] width 47 height 23
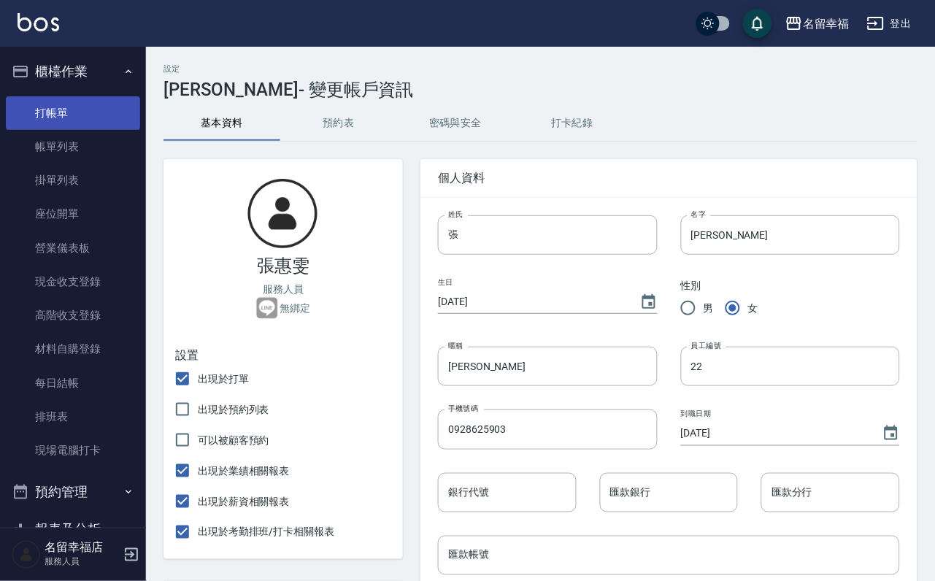
click at [79, 127] on link "打帳單" at bounding box center [73, 113] width 134 height 34
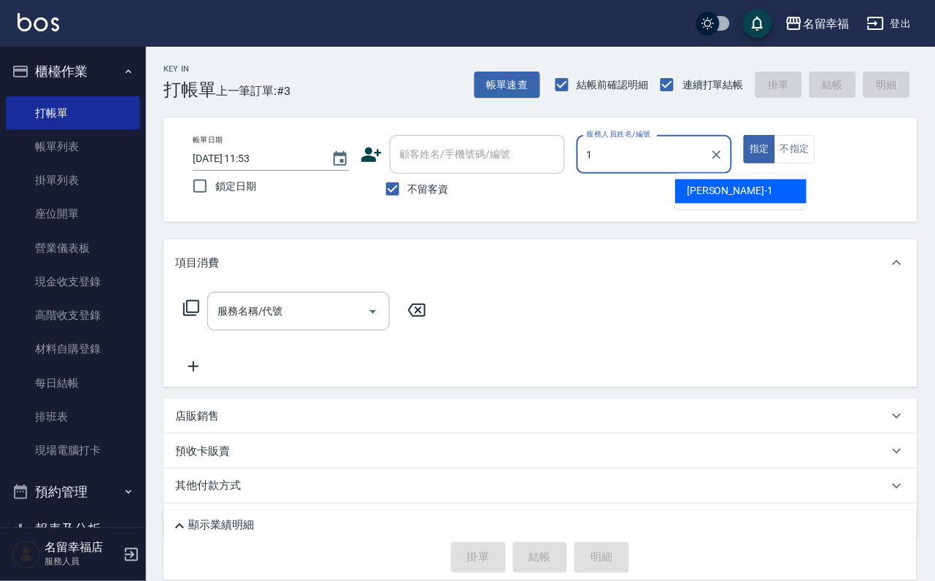
type input "[PERSON_NAME]-1"
type button "true"
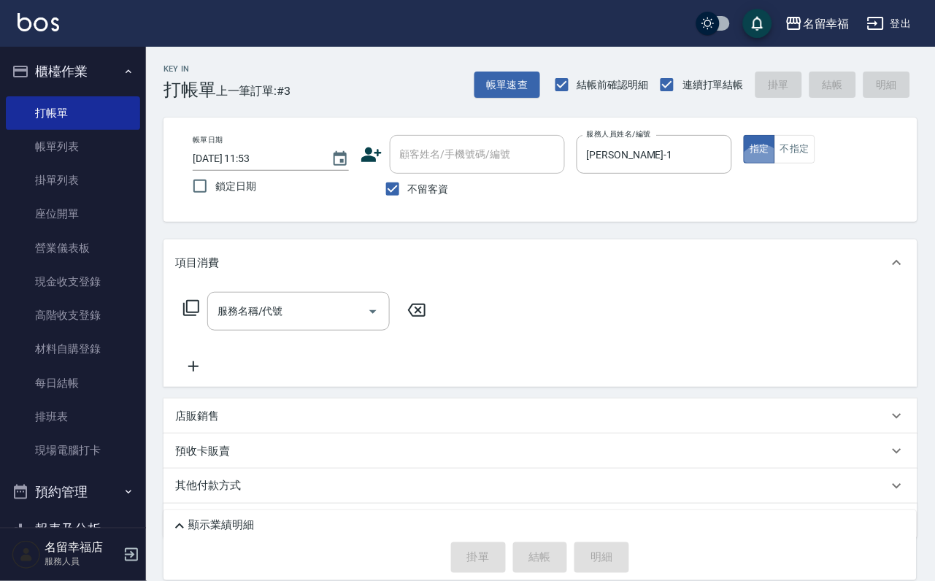
click at [270, 309] on div "服務名稱/代號 服務名稱/代號" at bounding box center [298, 311] width 182 height 39
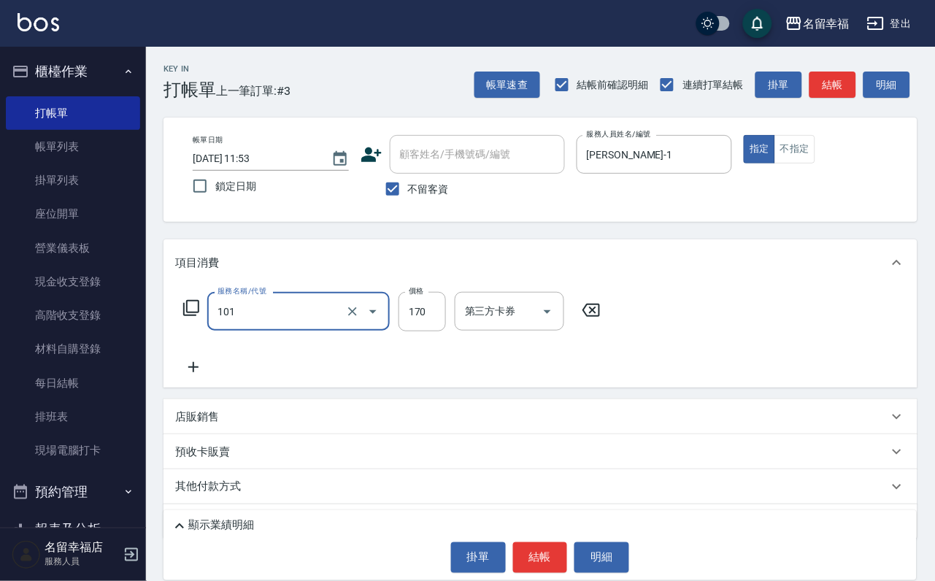
type input "洗髮(101)"
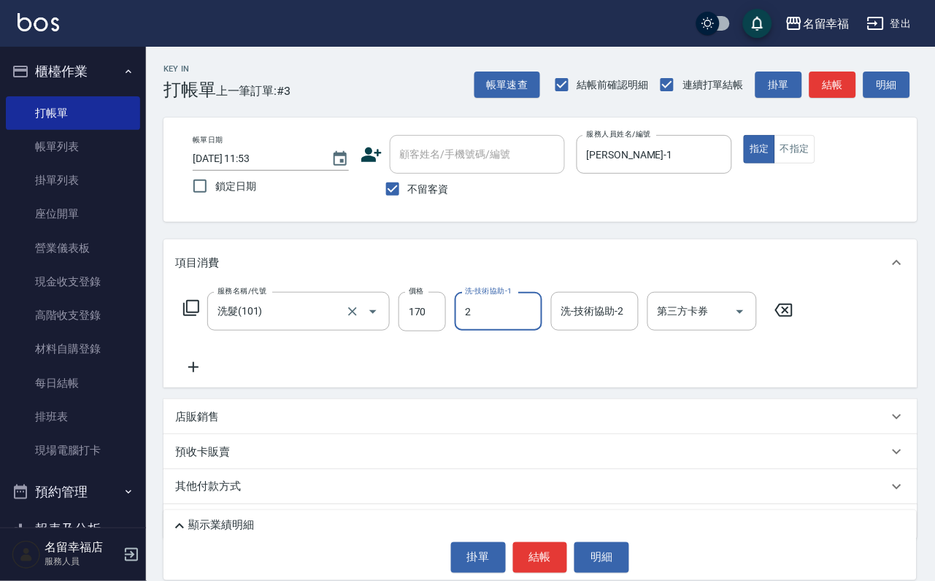
type input "22"
click at [529, 316] on icon "Clear" at bounding box center [526, 311] width 9 height 9
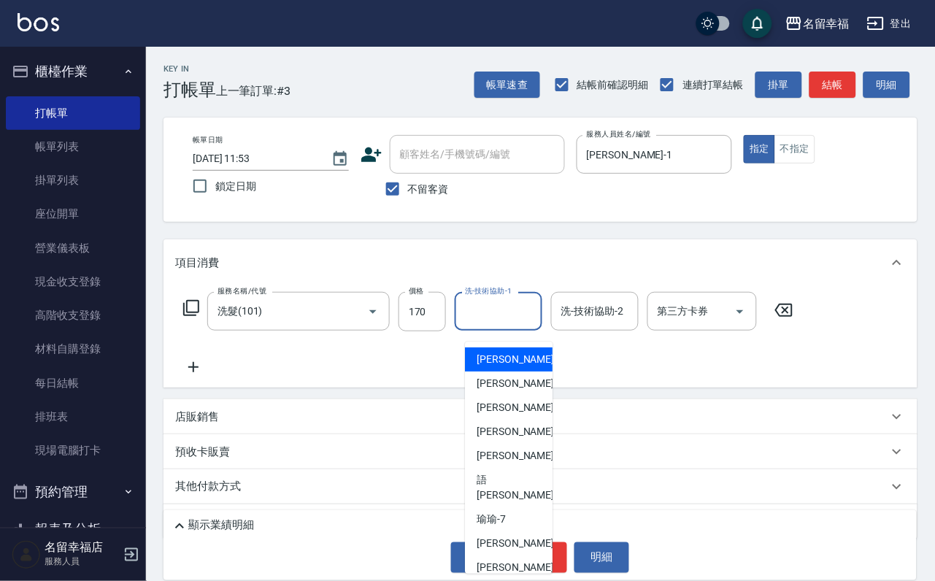
click at [794, 319] on icon at bounding box center [784, 310] width 36 height 18
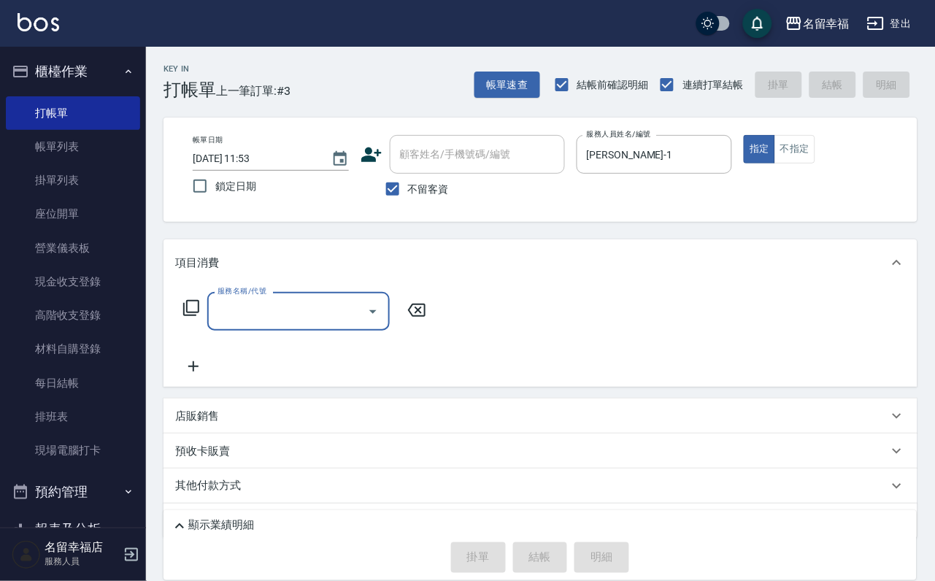
click at [297, 324] on input "服務名稱/代號" at bounding box center [287, 311] width 147 height 26
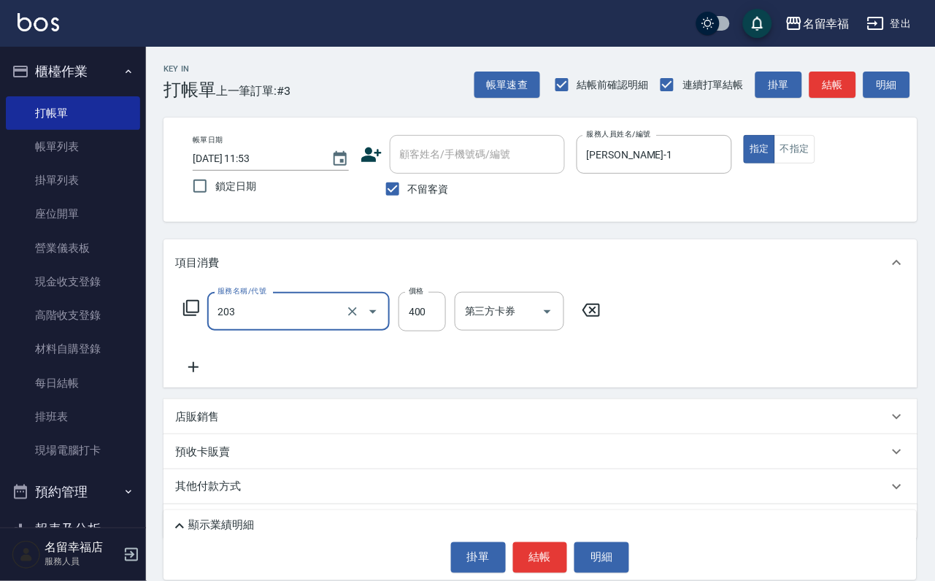
type input "指定單剪(203)"
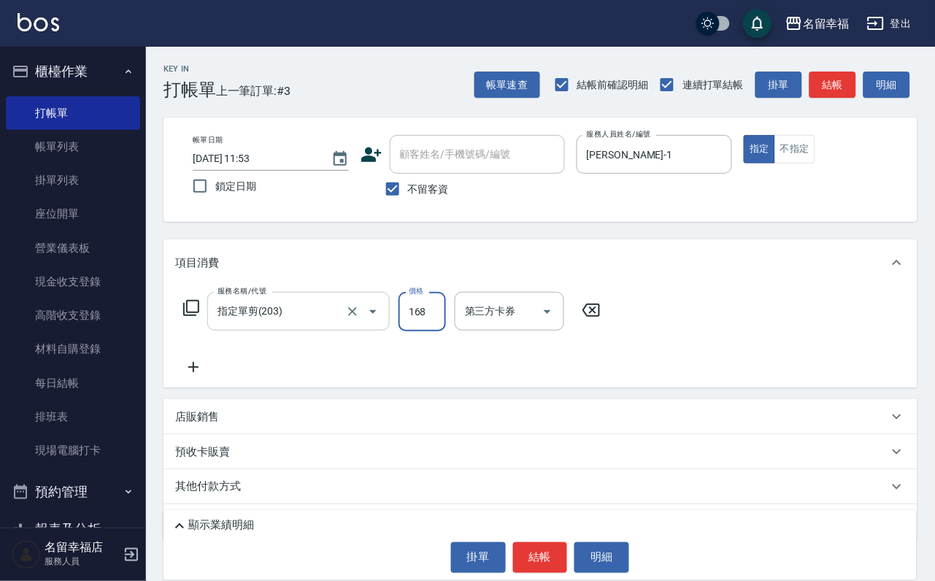
type input "168"
click at [540, 553] on button "結帳" at bounding box center [540, 557] width 55 height 31
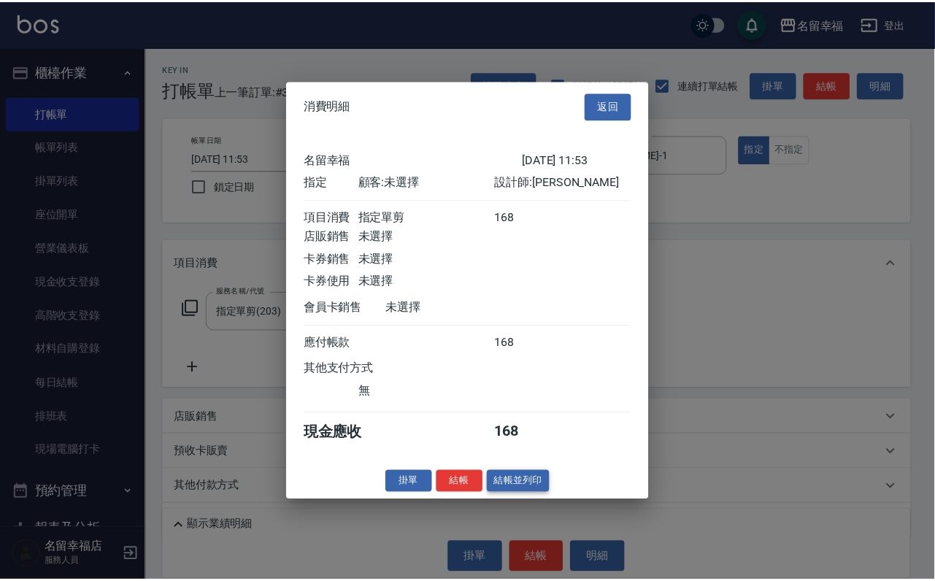
scroll to position [180, 0]
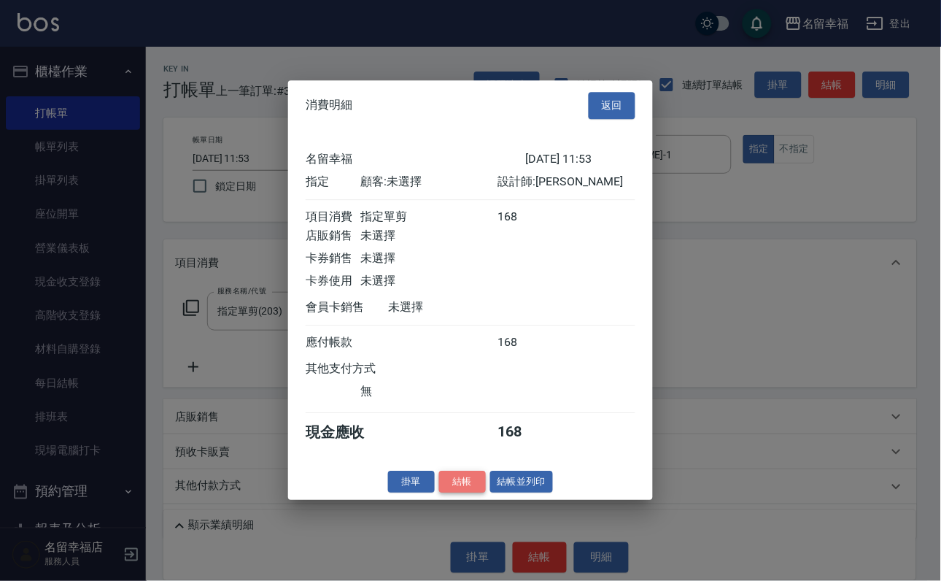
click at [452, 493] on button "結帳" at bounding box center [462, 482] width 47 height 23
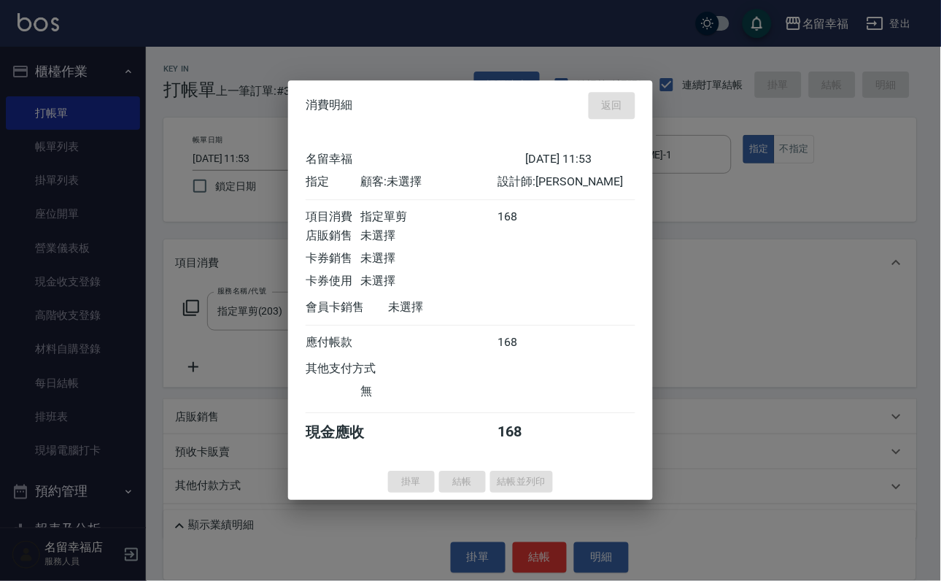
type input "[DATE] 11:59"
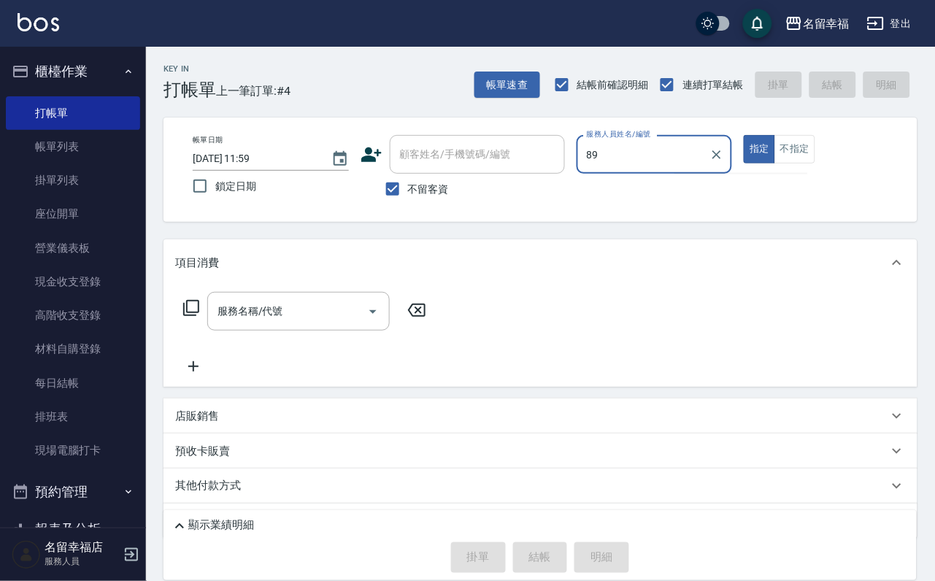
type input "89"
click at [744, 135] on button "指定" at bounding box center [759, 149] width 31 height 28
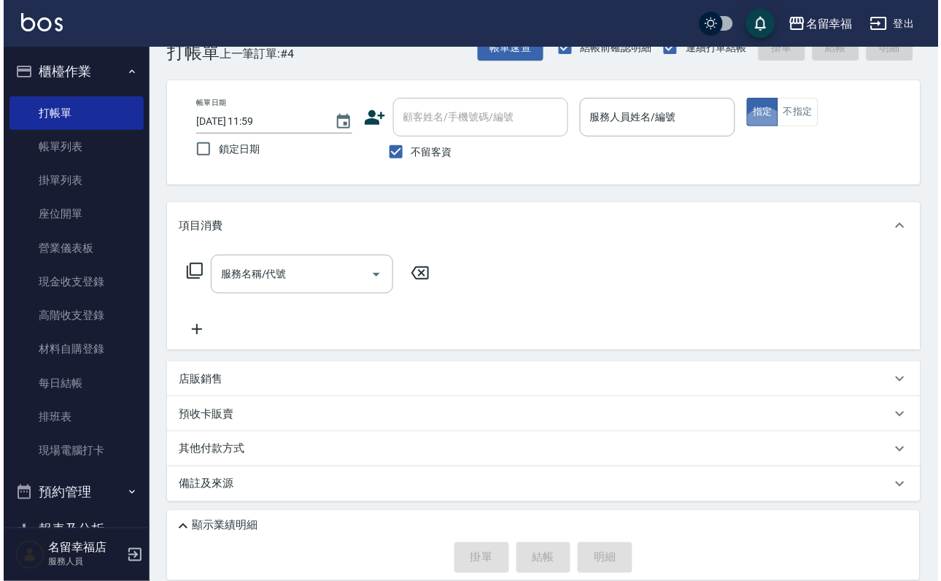
scroll to position [43, 0]
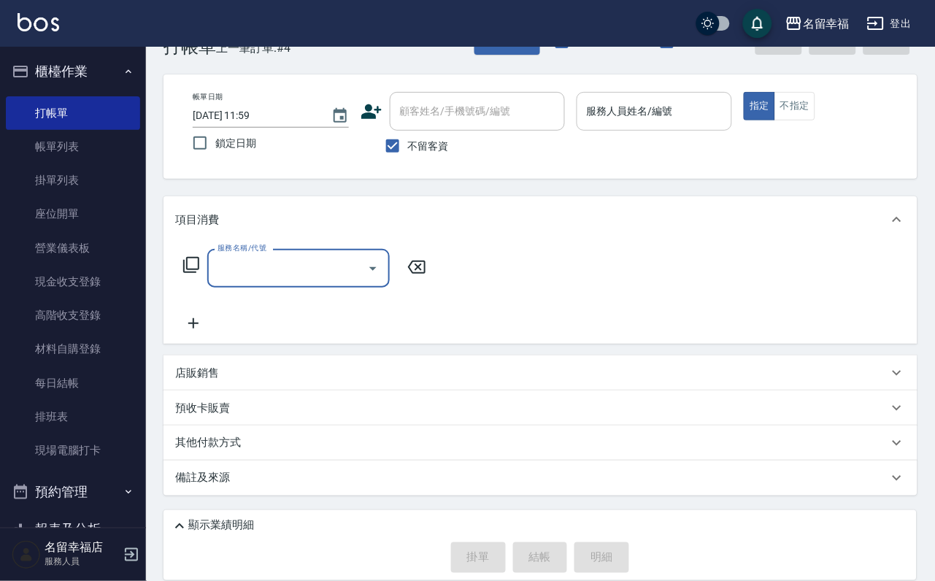
click at [706, 101] on div "服務人員姓名/編號 服務人員姓名/編號" at bounding box center [654, 111] width 156 height 39
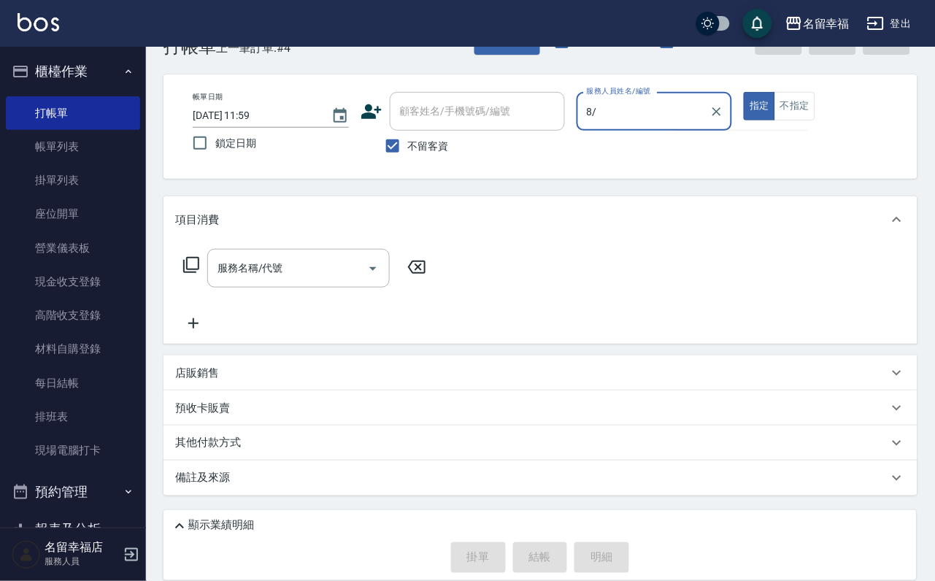
type input "8/"
click at [744, 92] on button "指定" at bounding box center [759, 106] width 31 height 28
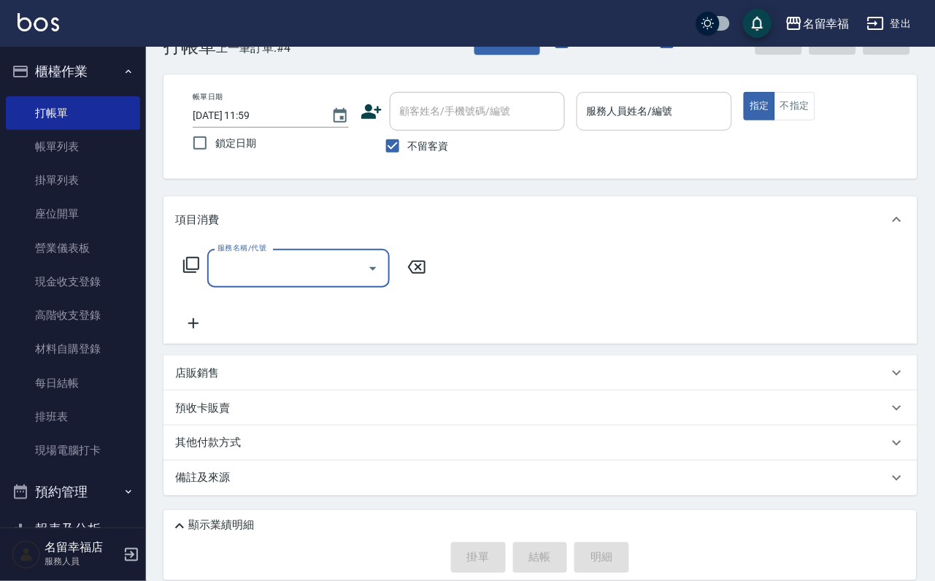
click at [682, 93] on div "服務人員姓名/編號" at bounding box center [654, 111] width 156 height 39
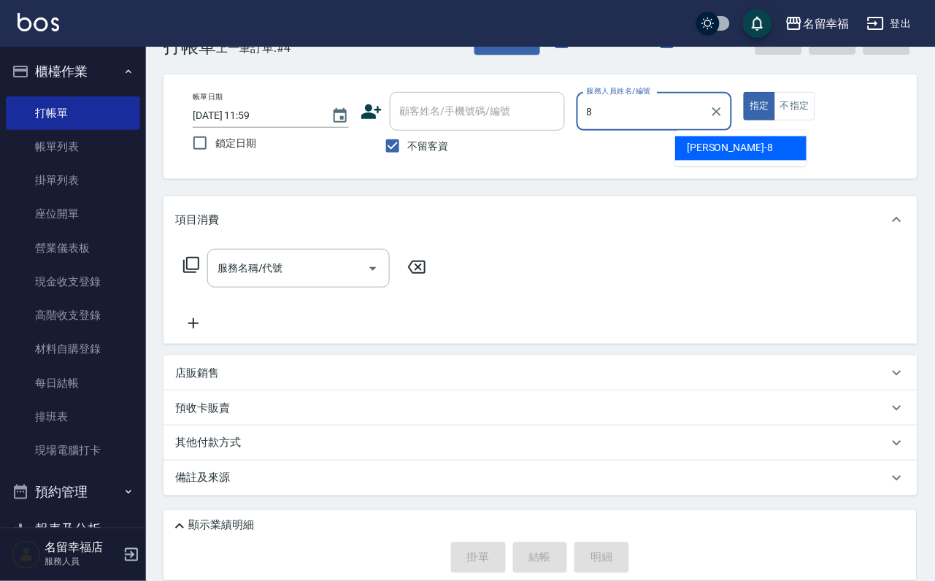
type input "[PERSON_NAME]-8"
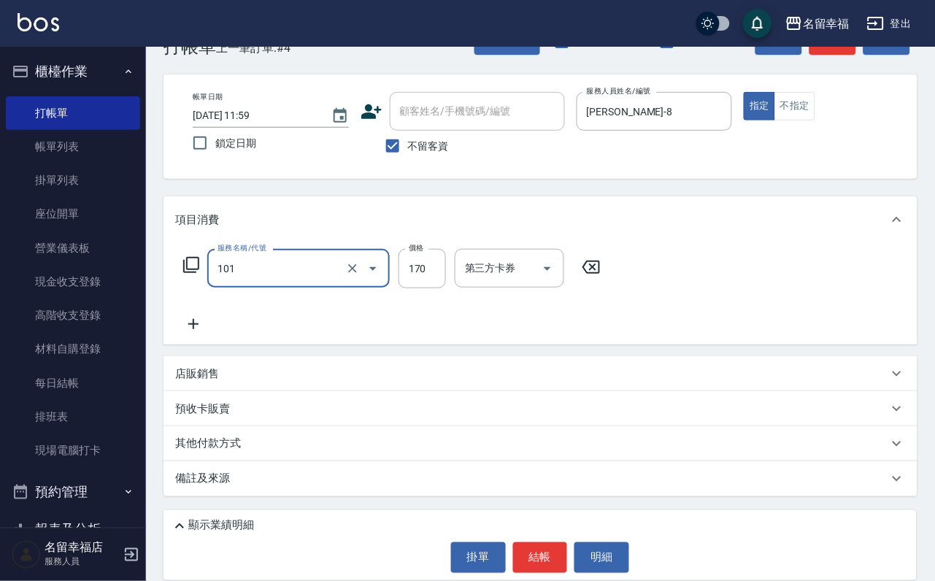
type input "洗髮(101)"
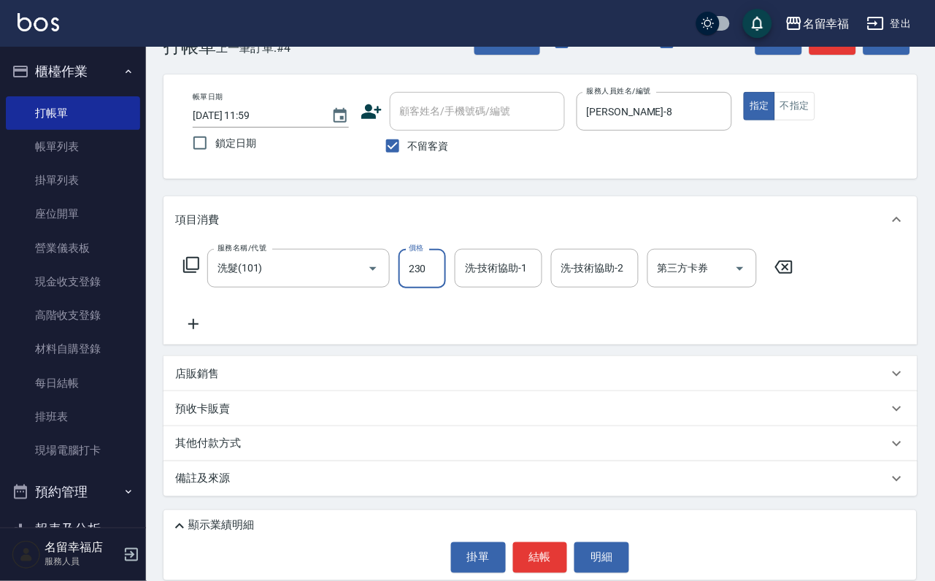
type input "230"
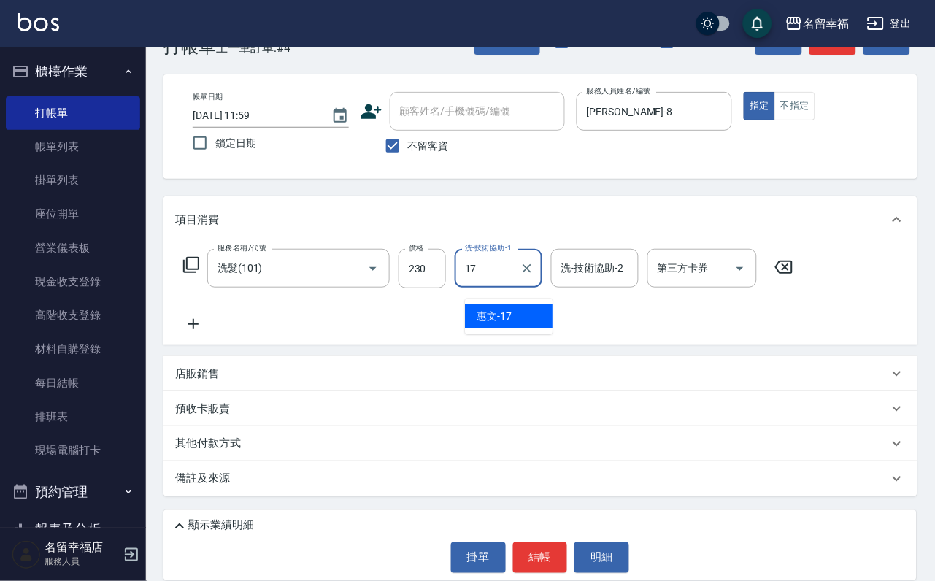
type input "惠文-17"
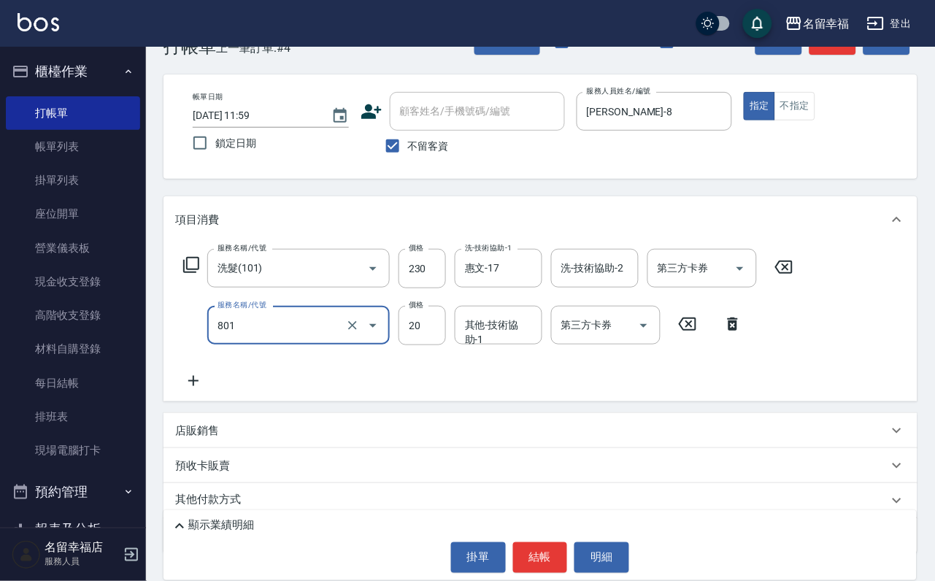
type input "潤絲(801)"
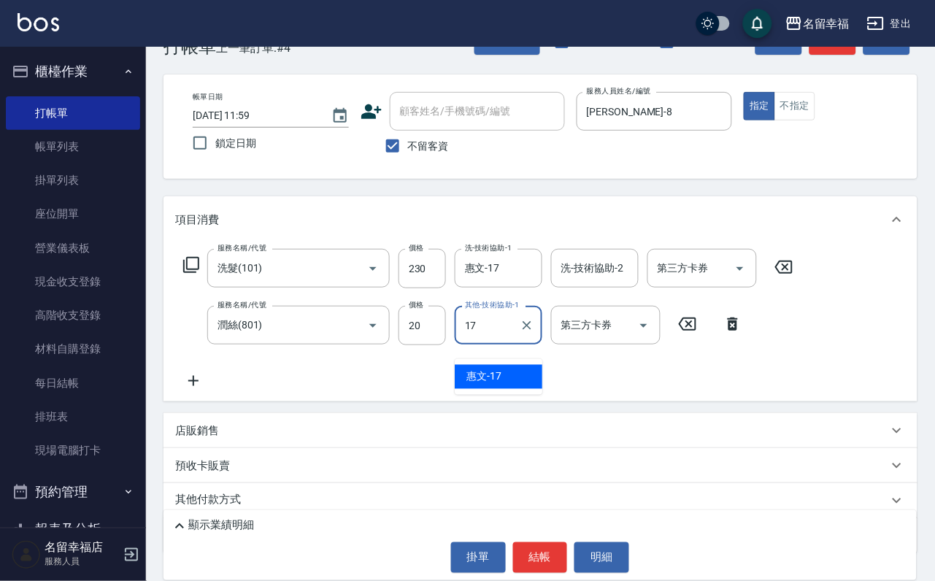
type input "惠文-17"
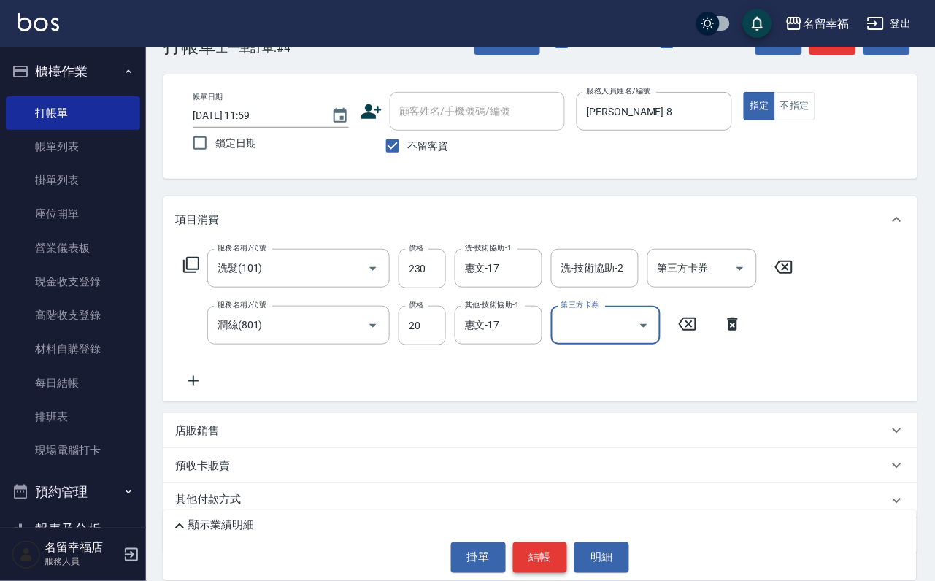
click at [526, 558] on button "結帳" at bounding box center [540, 557] width 55 height 31
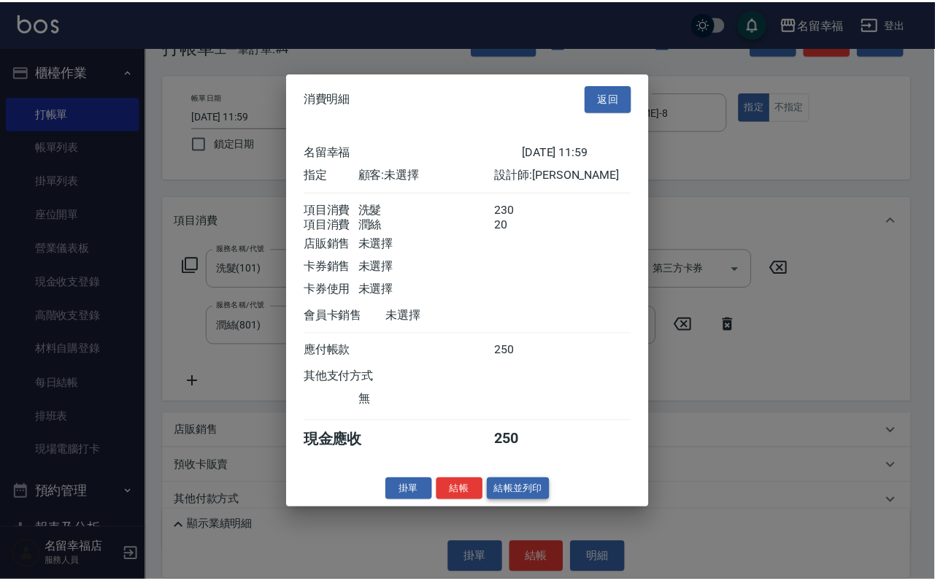
scroll to position [235, 0]
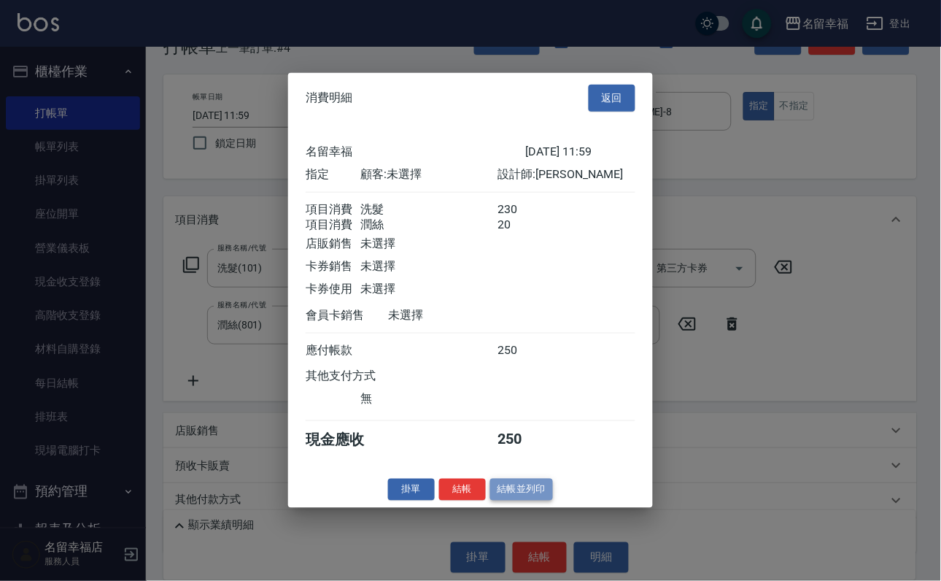
click at [500, 501] on button "結帳並列印" at bounding box center [521, 489] width 63 height 23
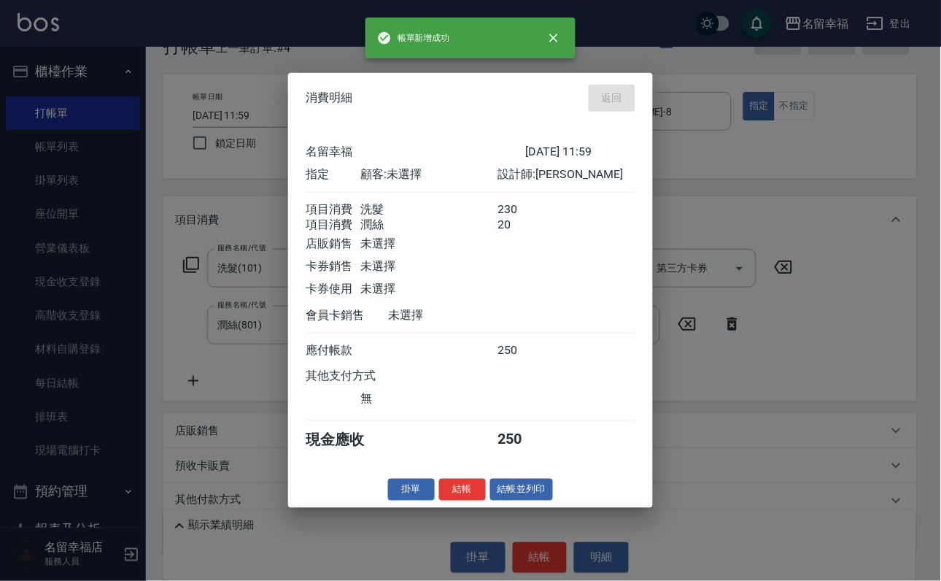
type input "[DATE] 12:09"
